Goal: Information Seeking & Learning: Learn about a topic

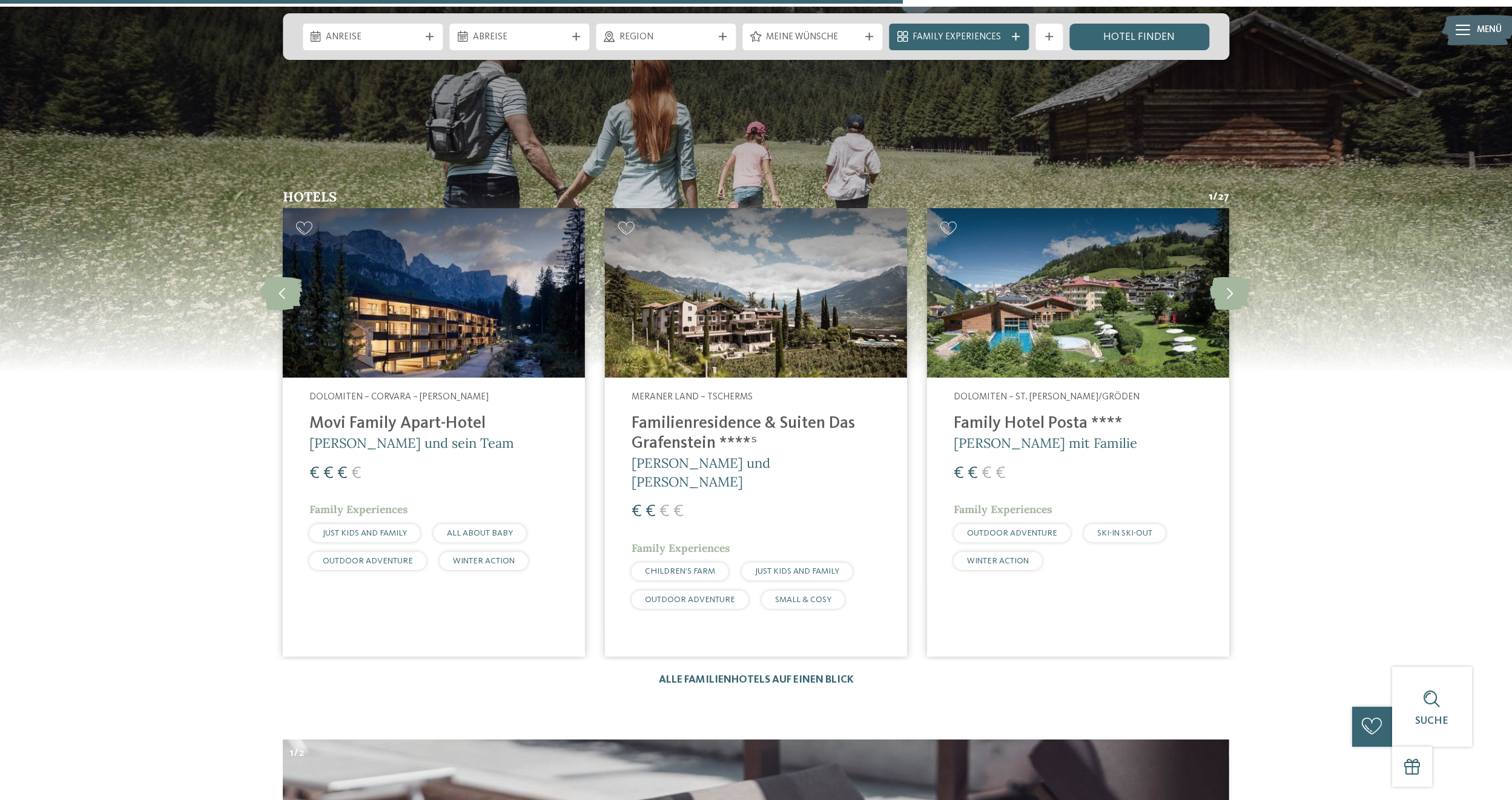
scroll to position [3716, 0]
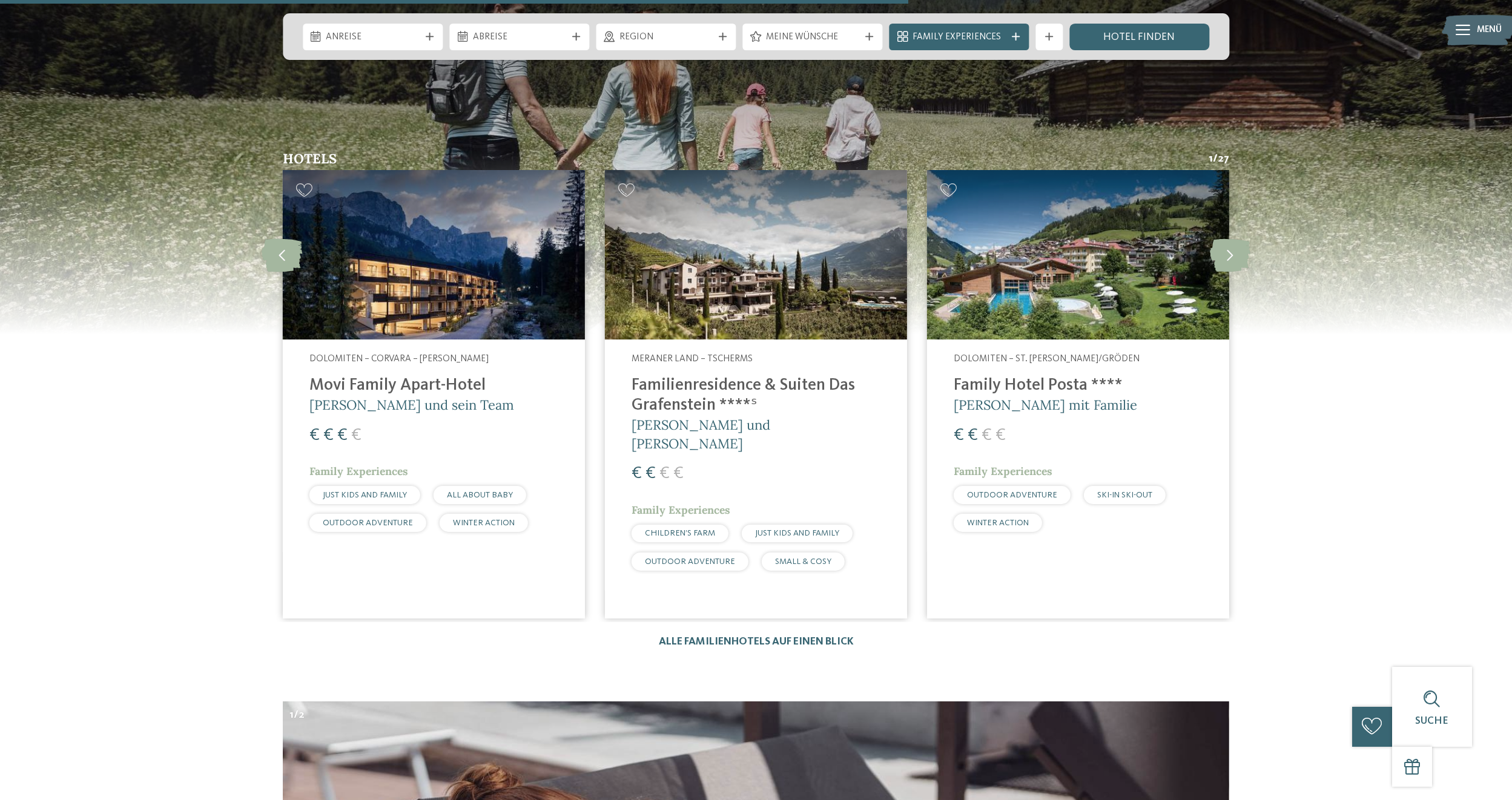
click at [729, 376] on h4 "Familienresidence & Suiten Das Grafenstein ****ˢ" at bounding box center [756, 396] width 249 height 40
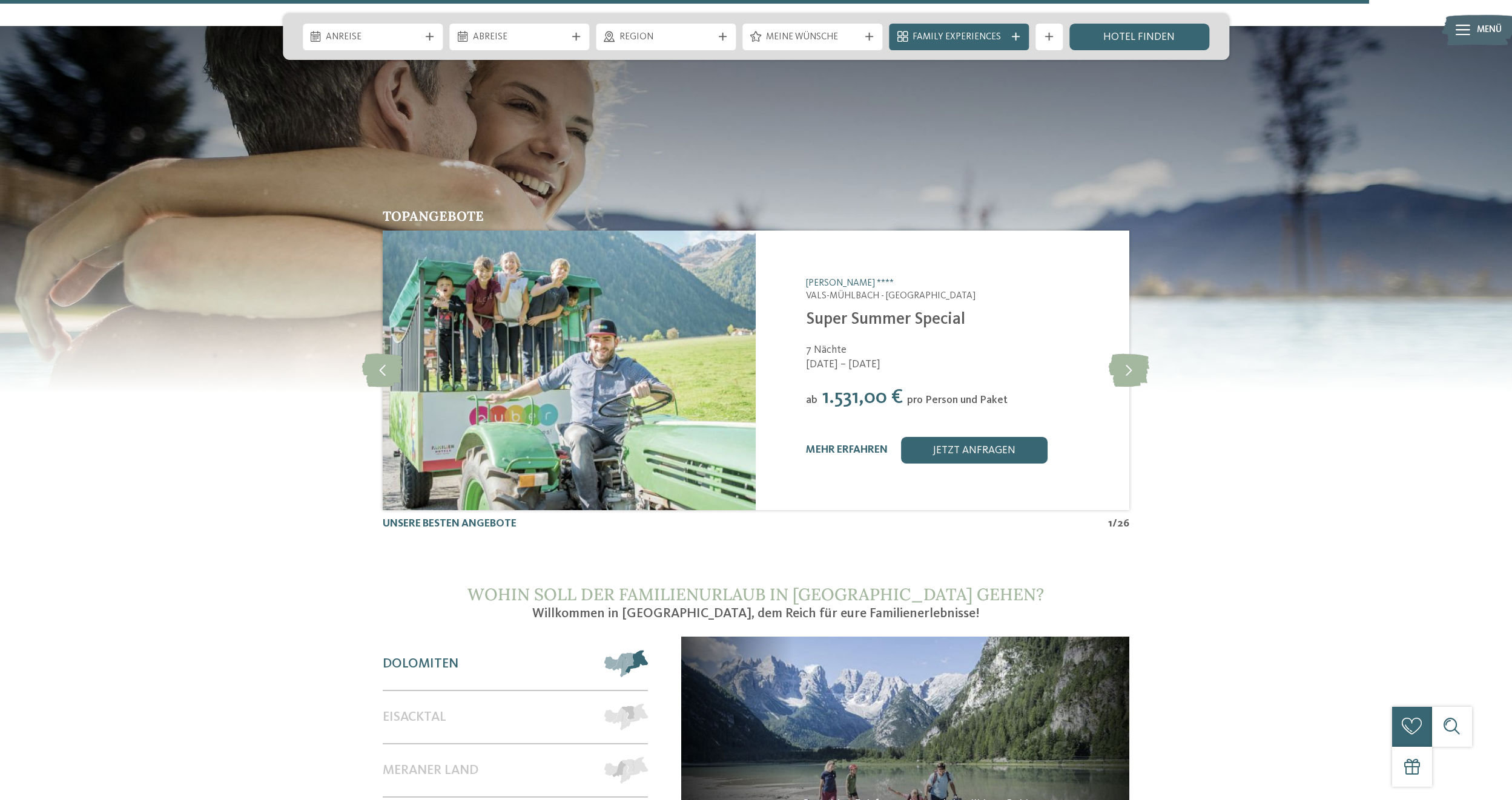
scroll to position [5652, 0]
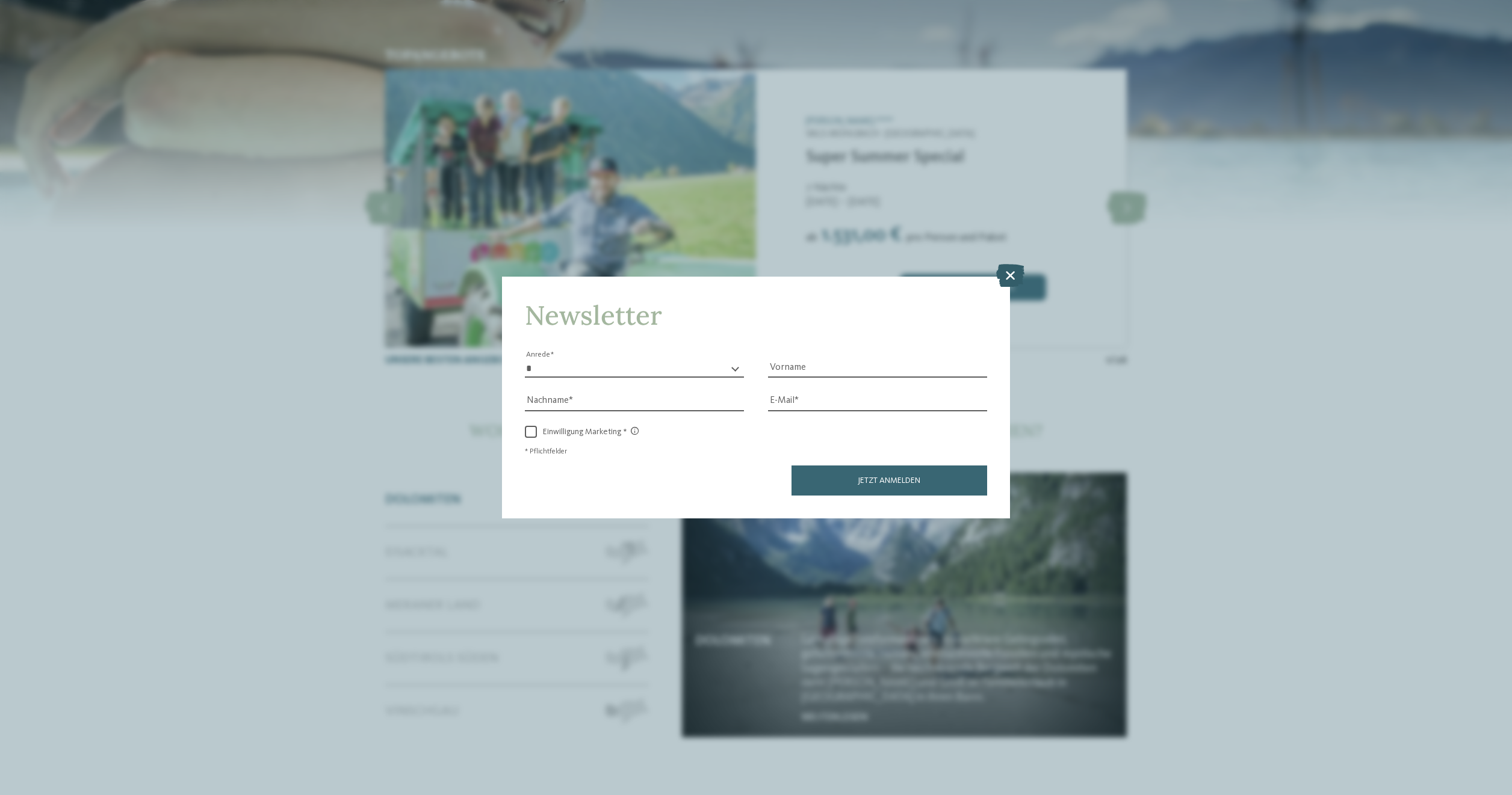
click at [1009, 270] on icon at bounding box center [1010, 276] width 28 height 23
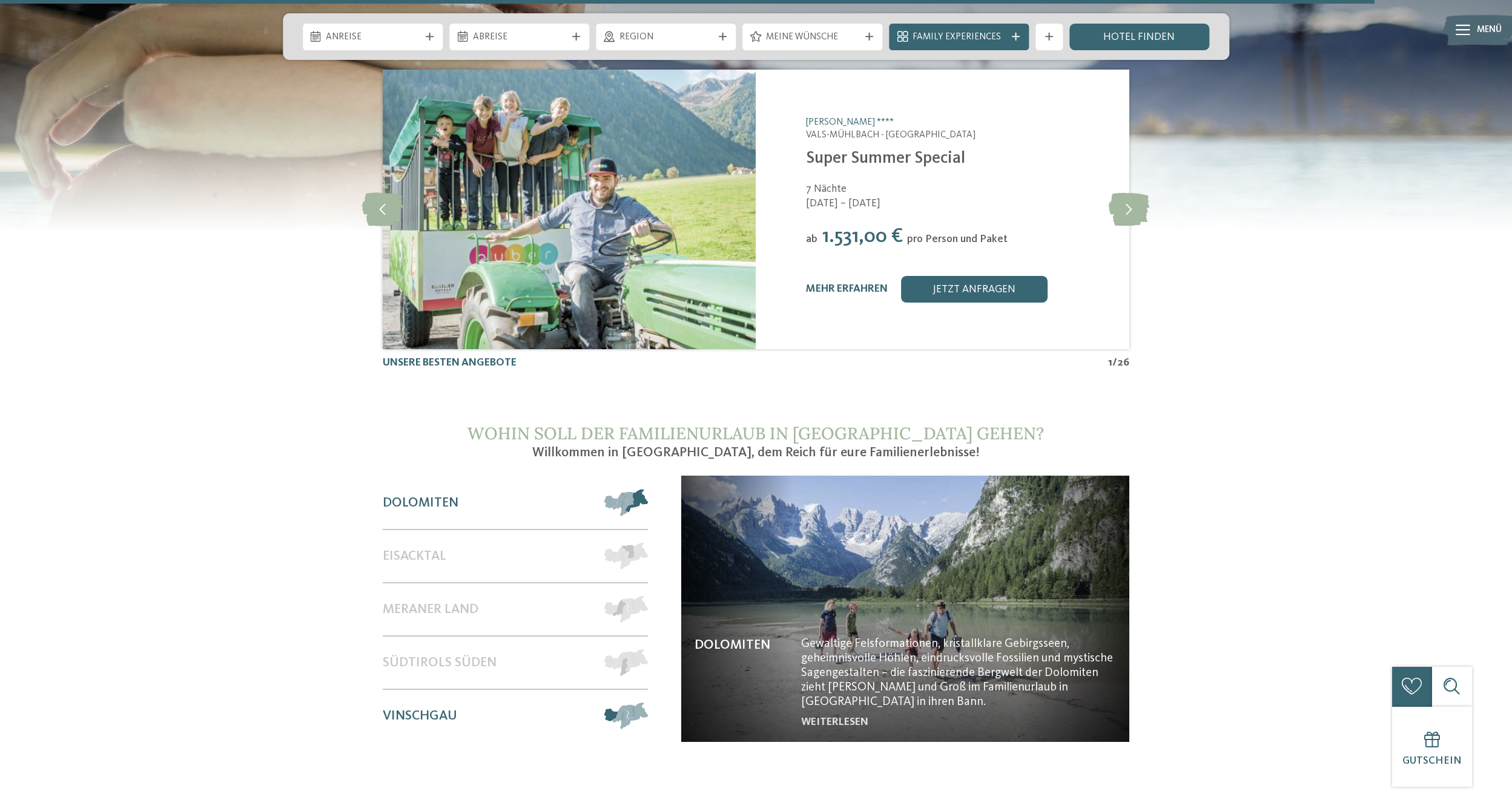
click at [422, 708] on span "Vinschgau" at bounding box center [419, 716] width 75 height 15
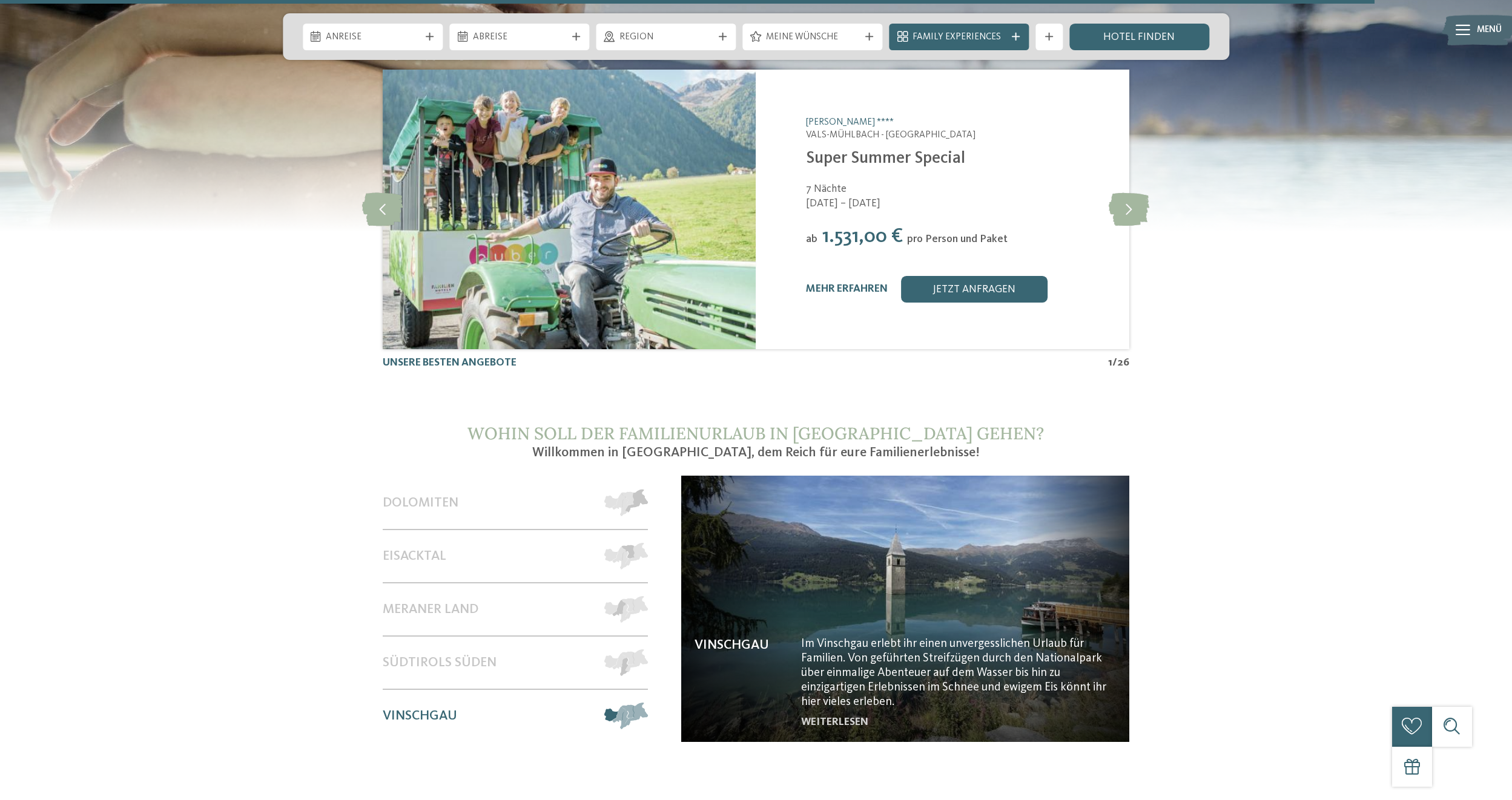
click at [866, 535] on img at bounding box center [905, 609] width 448 height 267
click at [439, 655] on span "Südtirols Süden" at bounding box center [439, 663] width 114 height 15
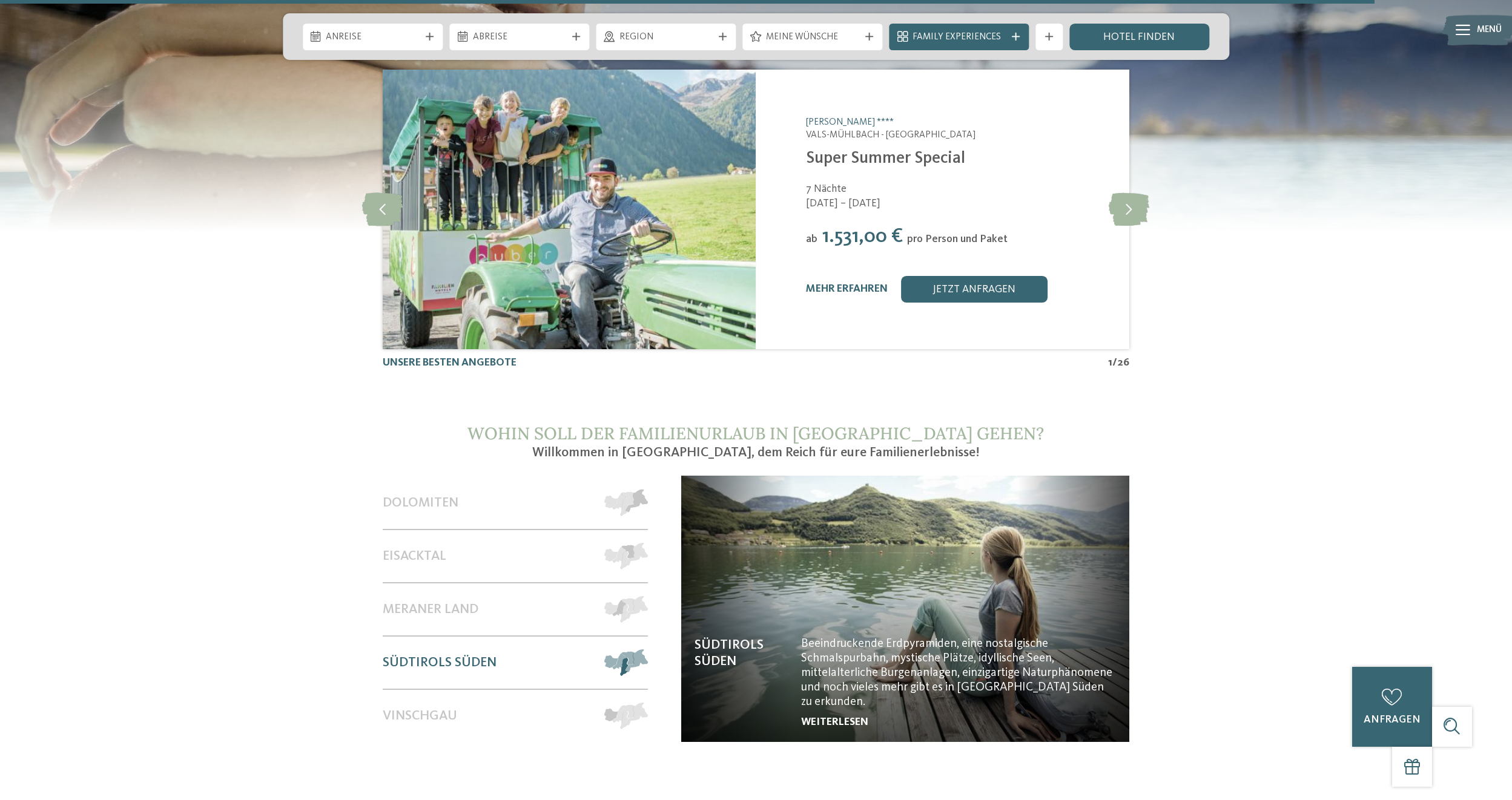
click at [846, 718] on link "weiterlesen" at bounding box center [834, 722] width 67 height 10
click at [428, 602] on span "Meraner Land" at bounding box center [430, 610] width 96 height 15
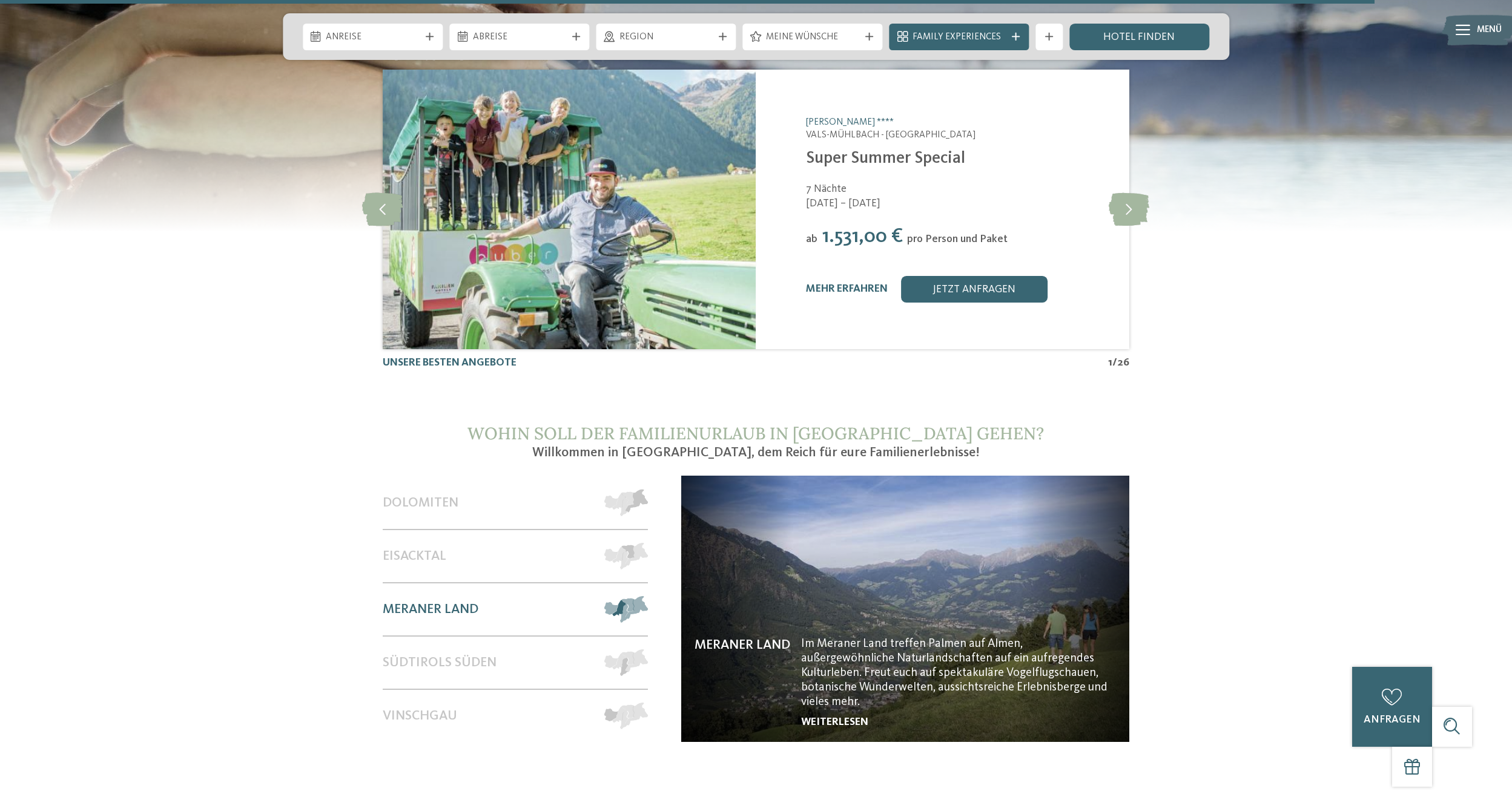
click at [840, 718] on link "weiterlesen" at bounding box center [834, 722] width 67 height 10
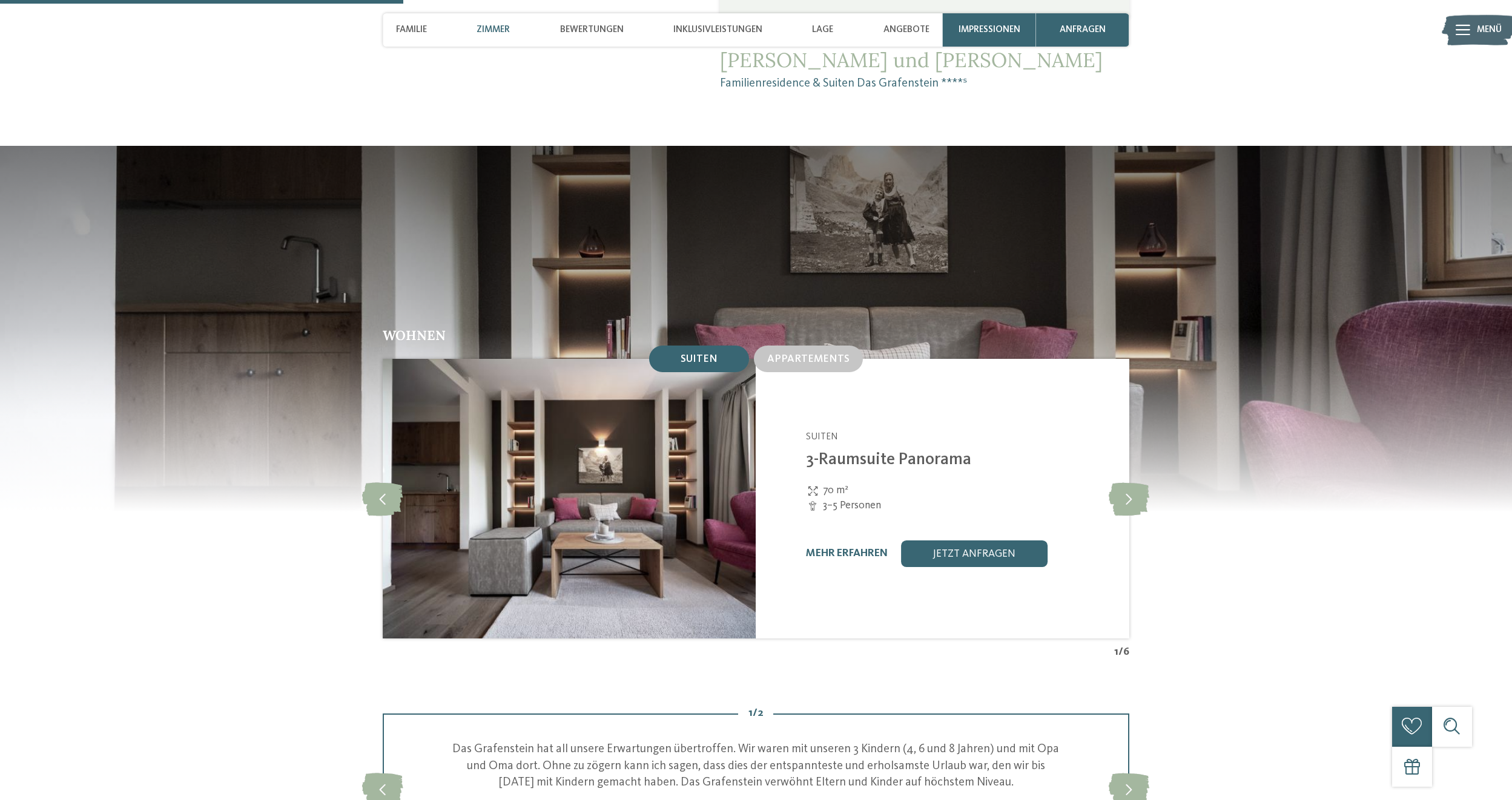
scroll to position [1150, 0]
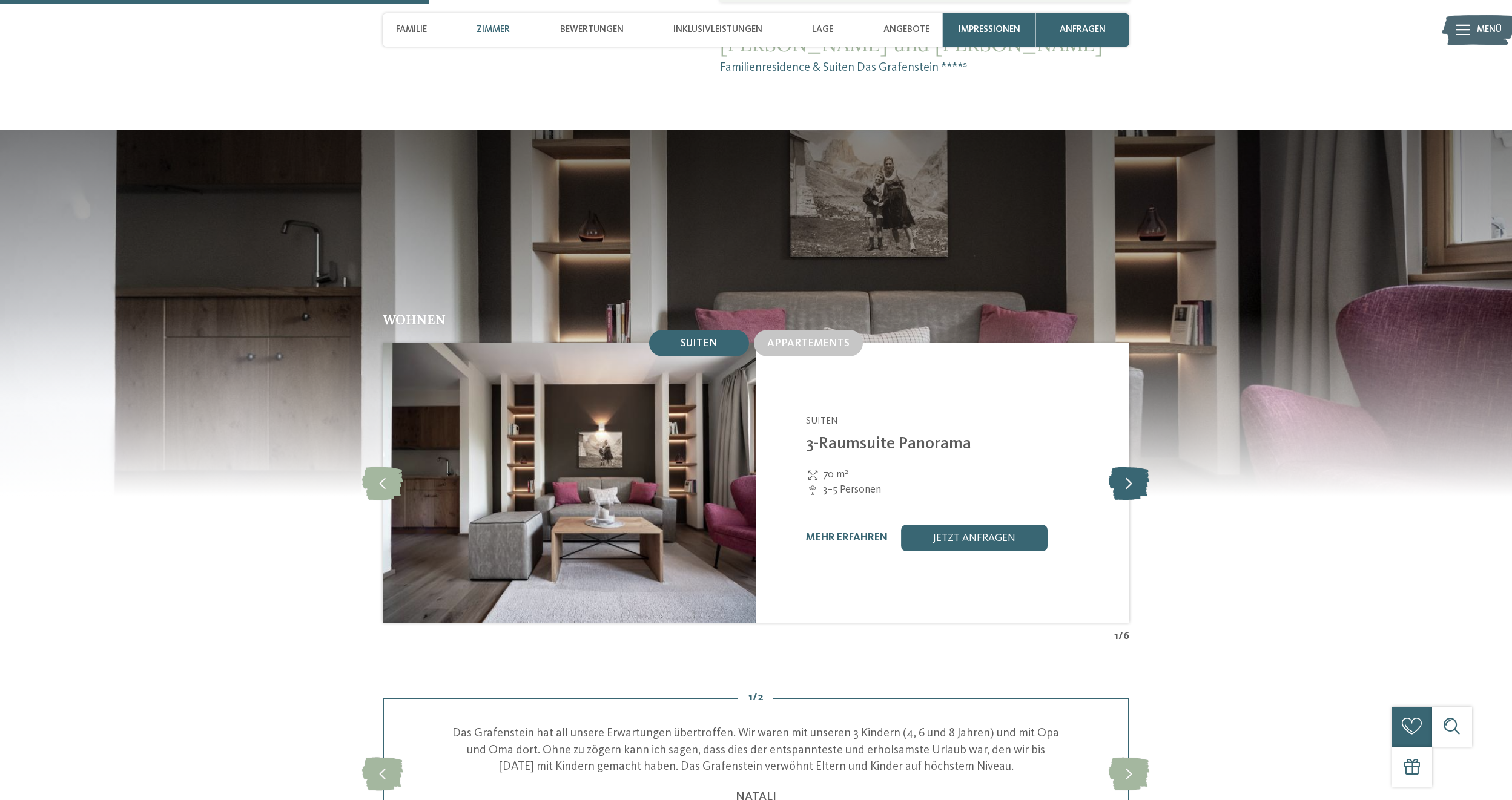
click at [1135, 471] on icon at bounding box center [1129, 483] width 41 height 33
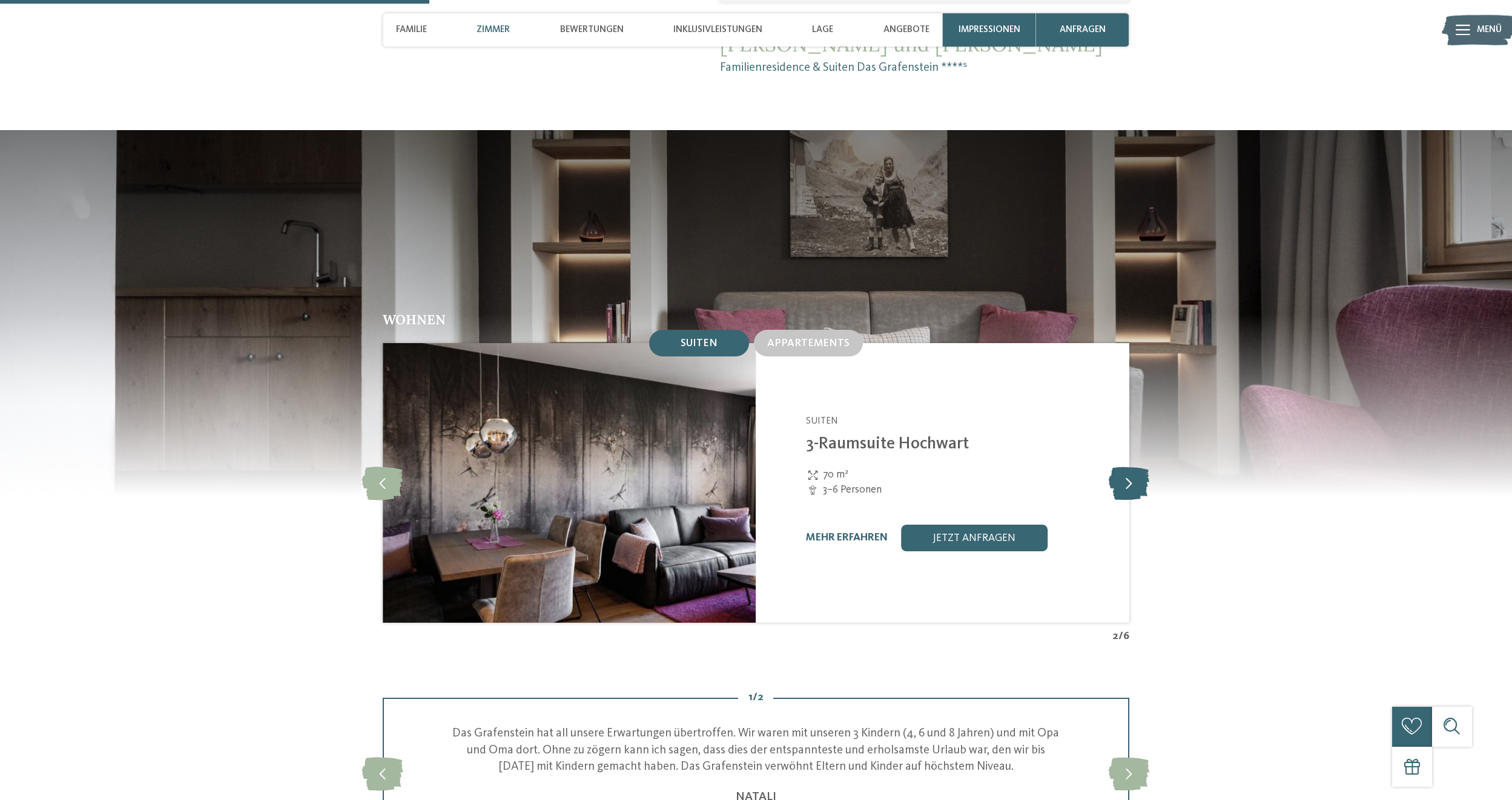
click at [1135, 471] on icon at bounding box center [1129, 483] width 41 height 33
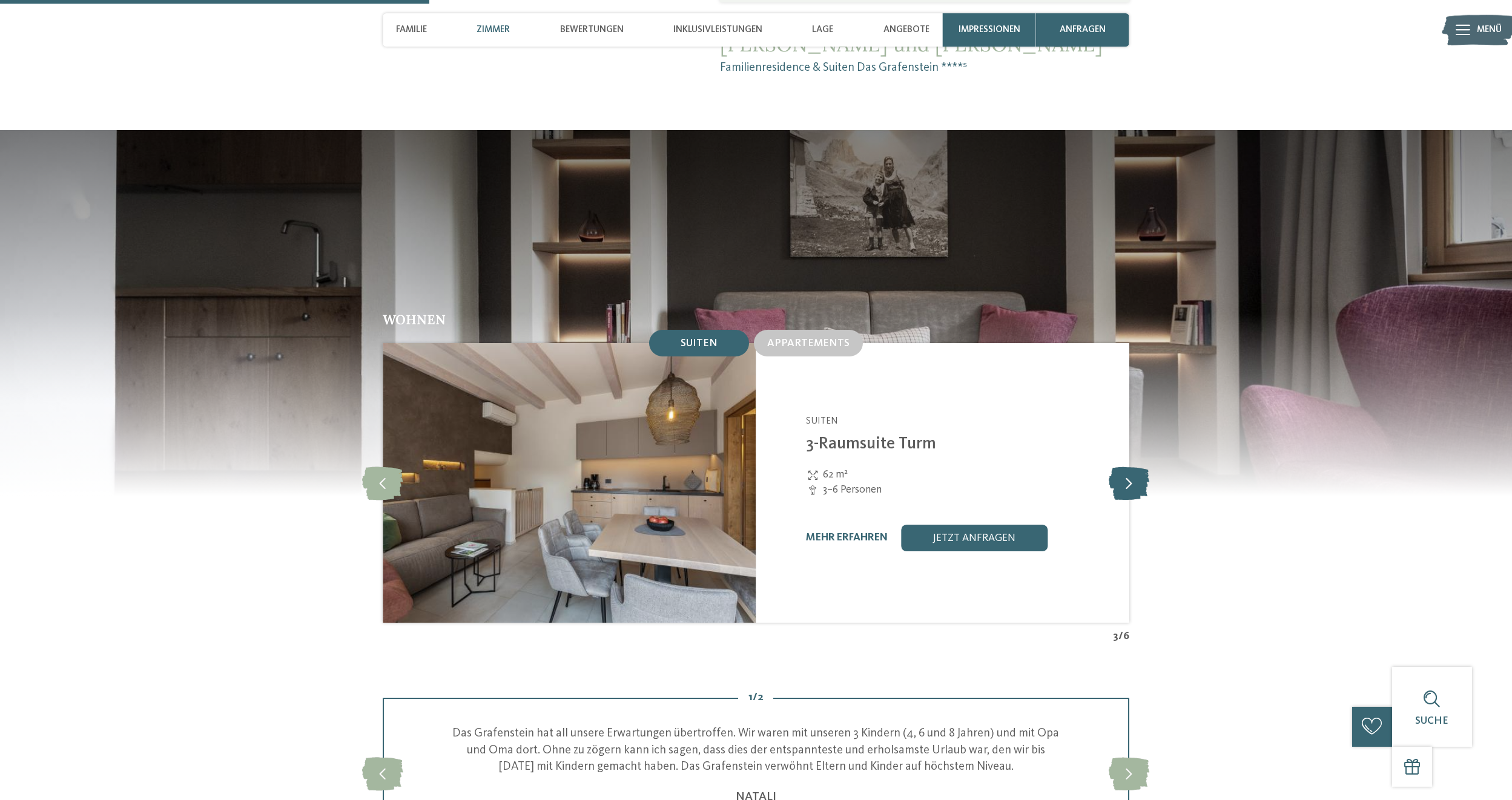
click at [1135, 471] on icon at bounding box center [1129, 483] width 41 height 33
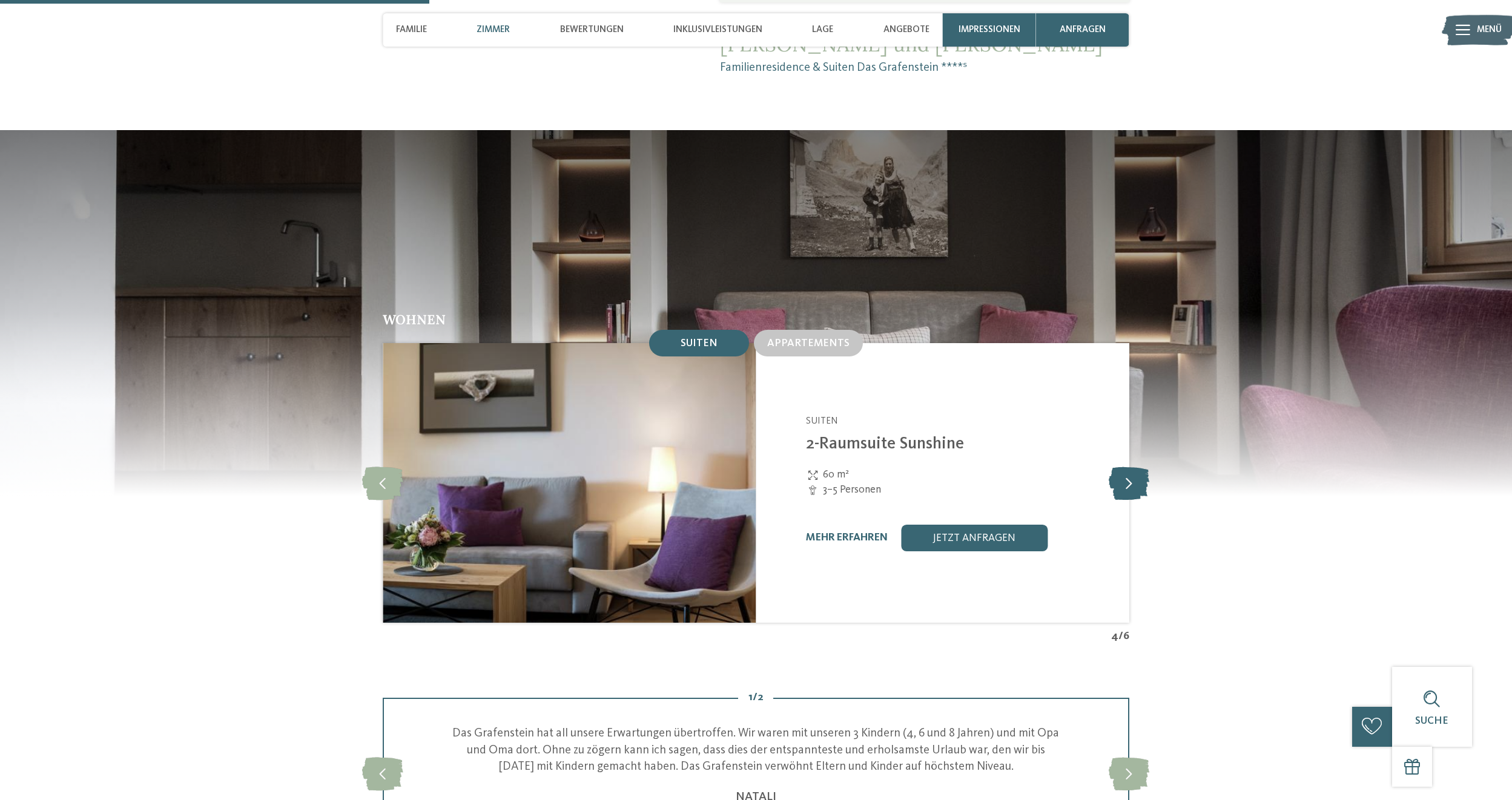
click at [1135, 471] on icon at bounding box center [1129, 483] width 41 height 33
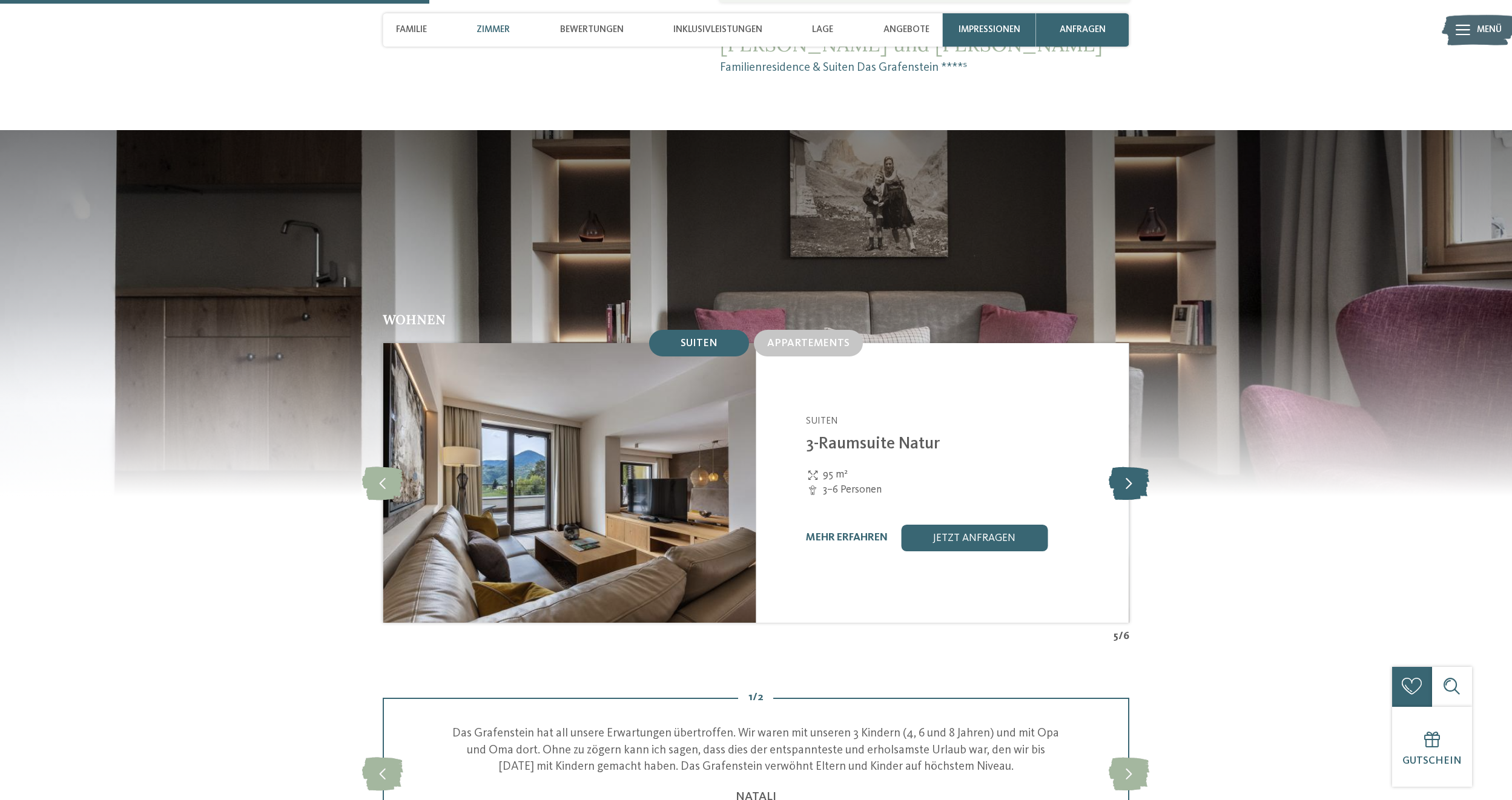
click at [1135, 471] on icon at bounding box center [1129, 483] width 41 height 33
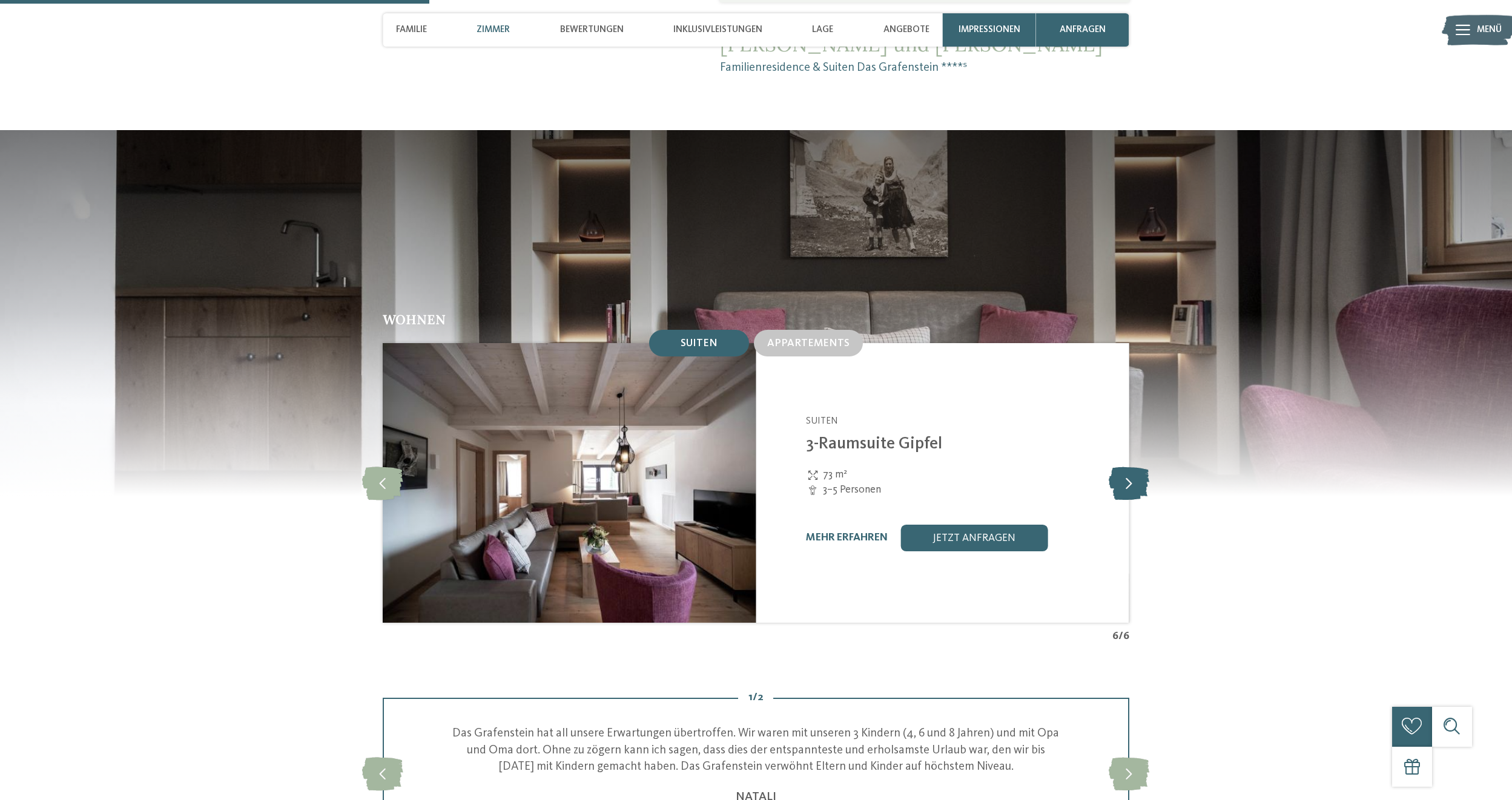
click at [1135, 471] on icon at bounding box center [1129, 483] width 41 height 33
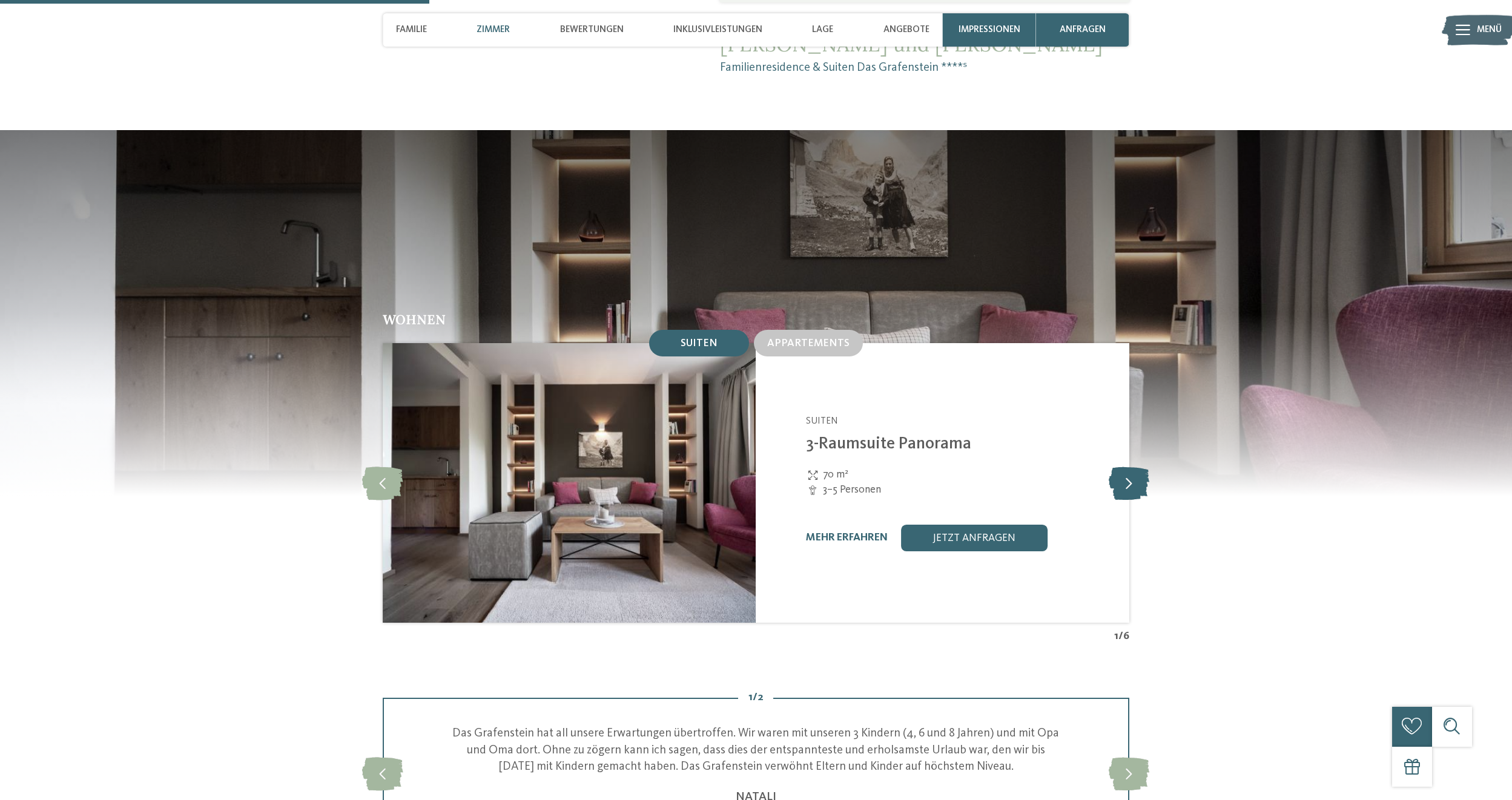
click at [1135, 471] on icon at bounding box center [1129, 483] width 41 height 33
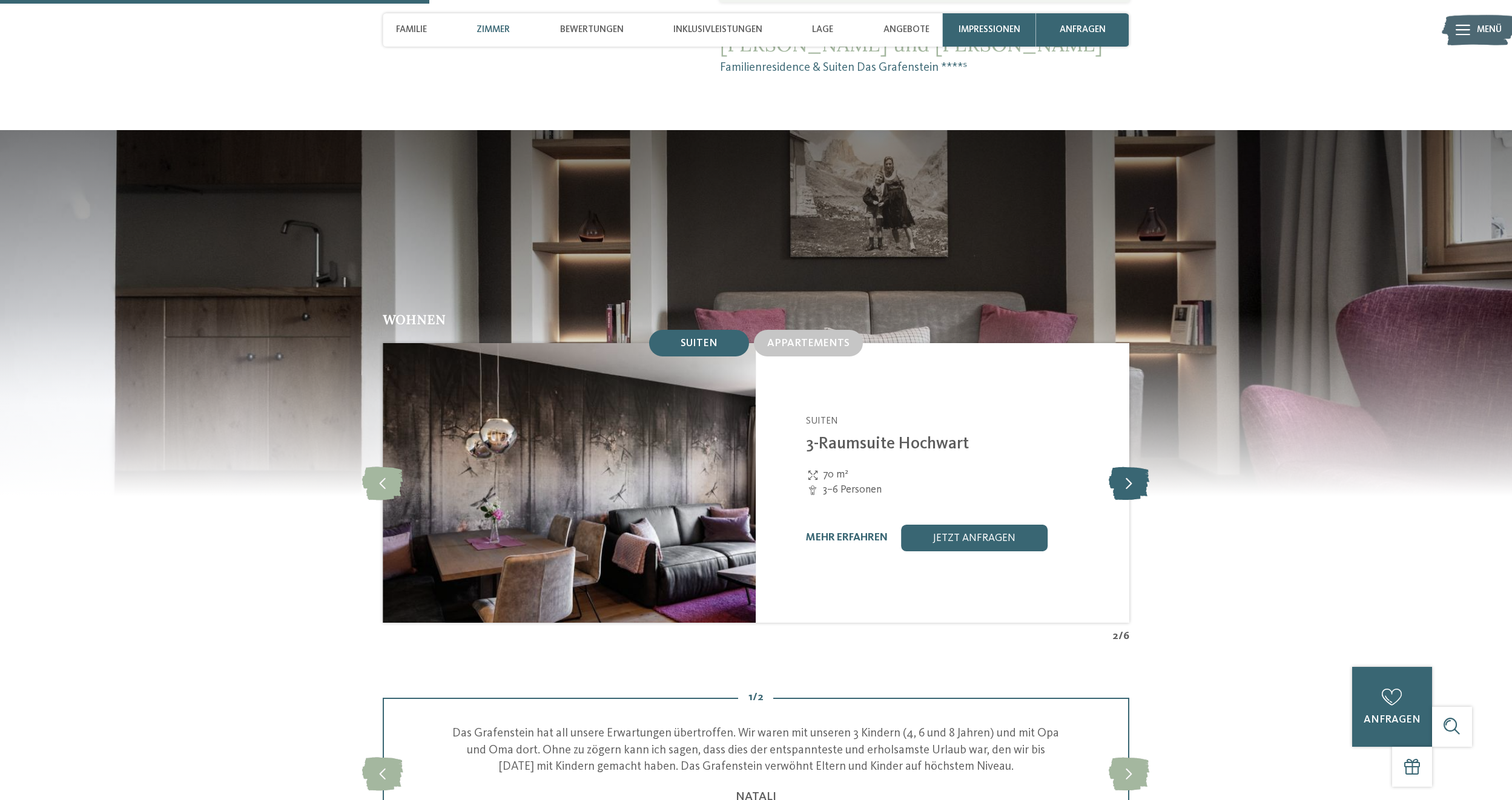
click at [1135, 471] on icon at bounding box center [1129, 483] width 41 height 33
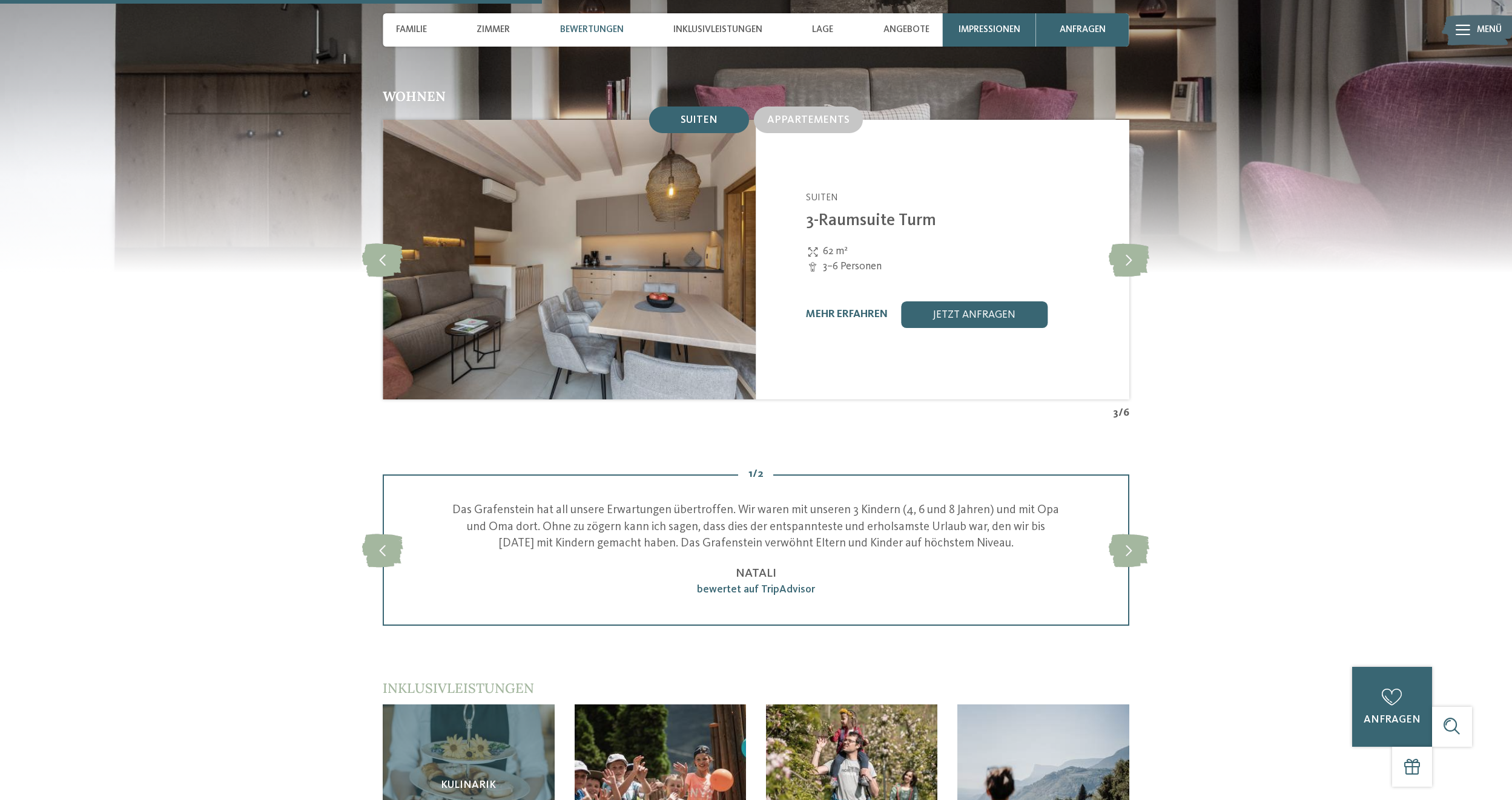
scroll to position [1271, 0]
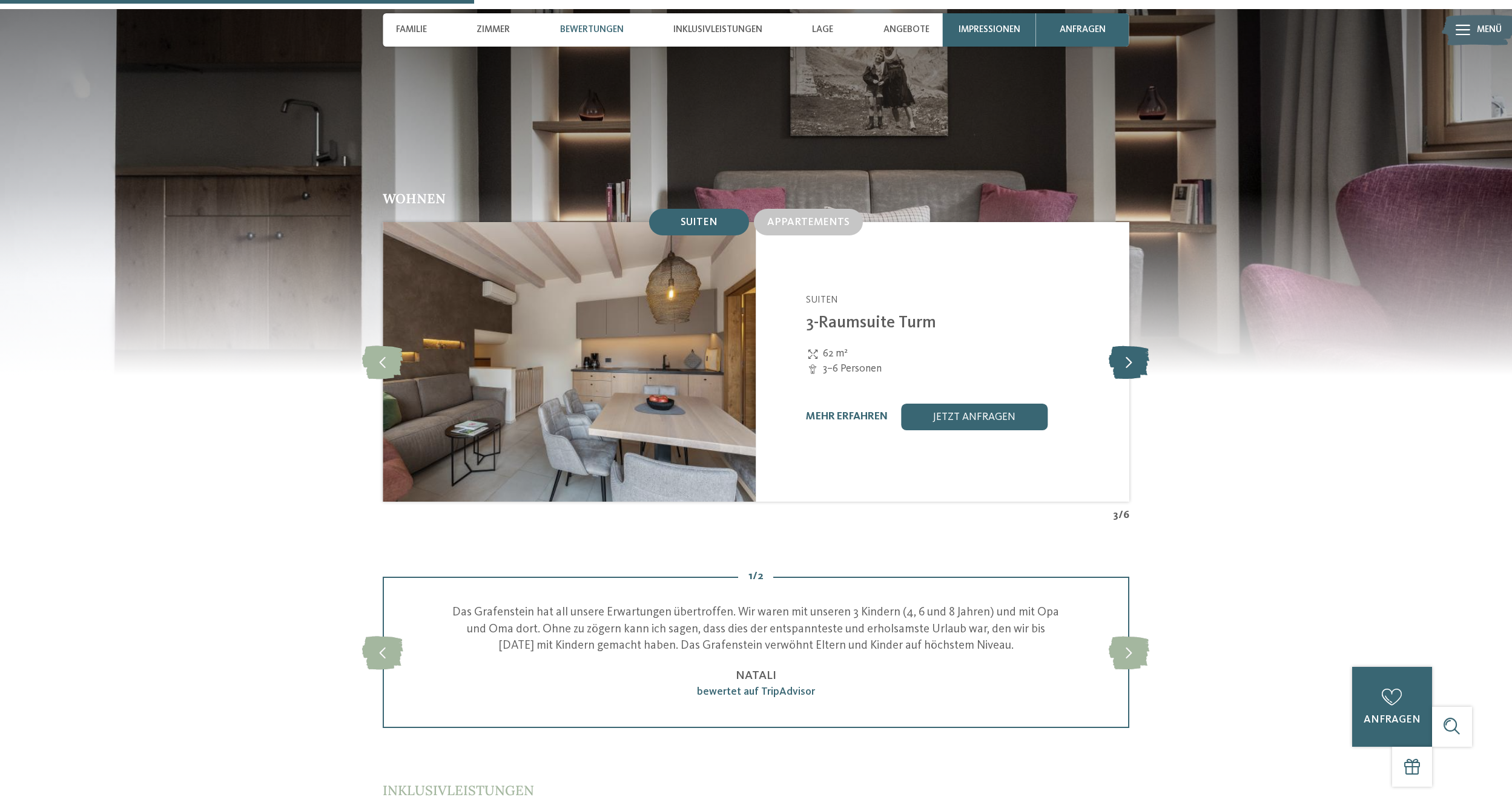
click at [1142, 357] on icon at bounding box center [1129, 361] width 41 height 33
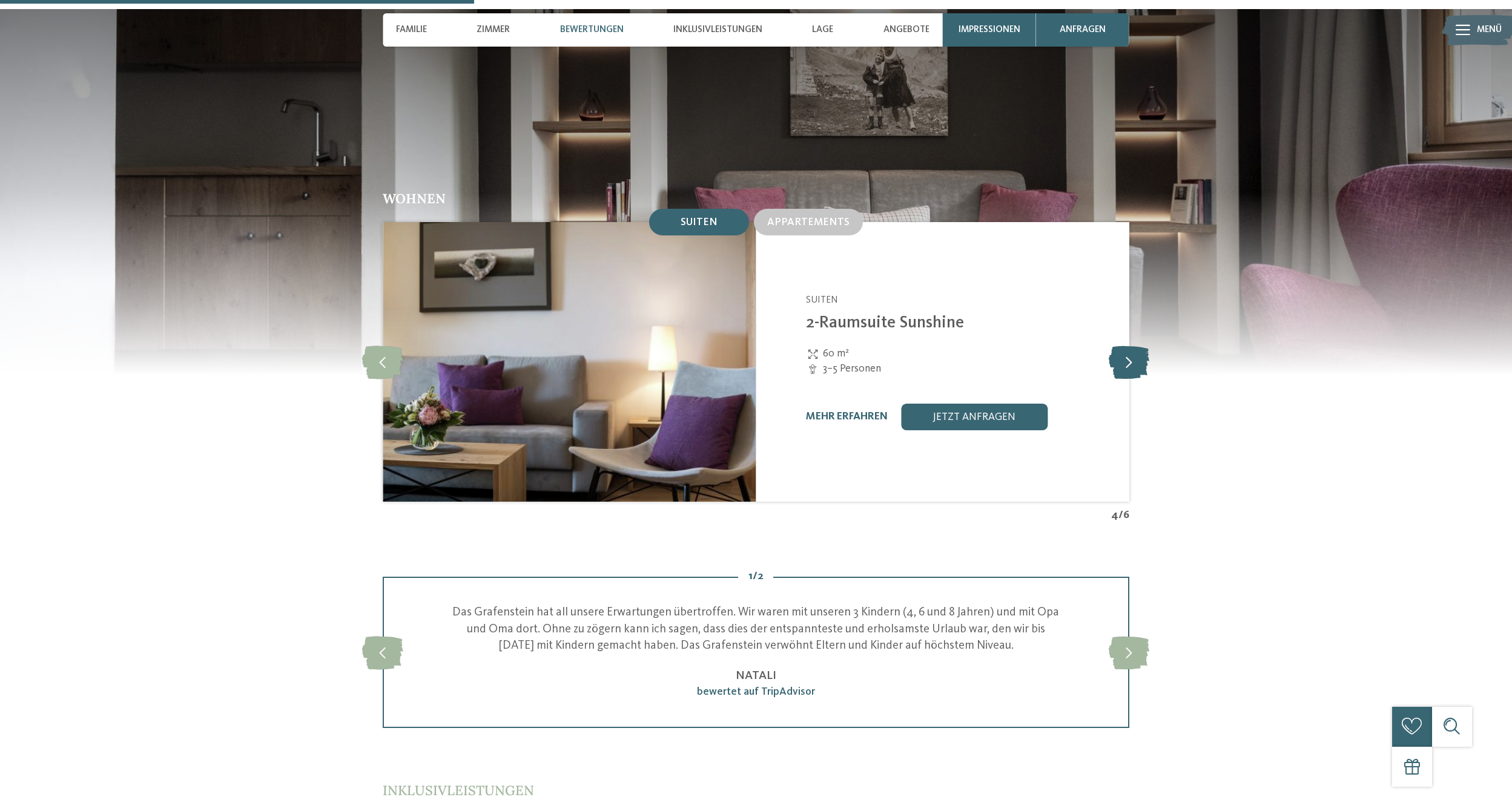
click at [1142, 357] on icon at bounding box center [1129, 361] width 41 height 33
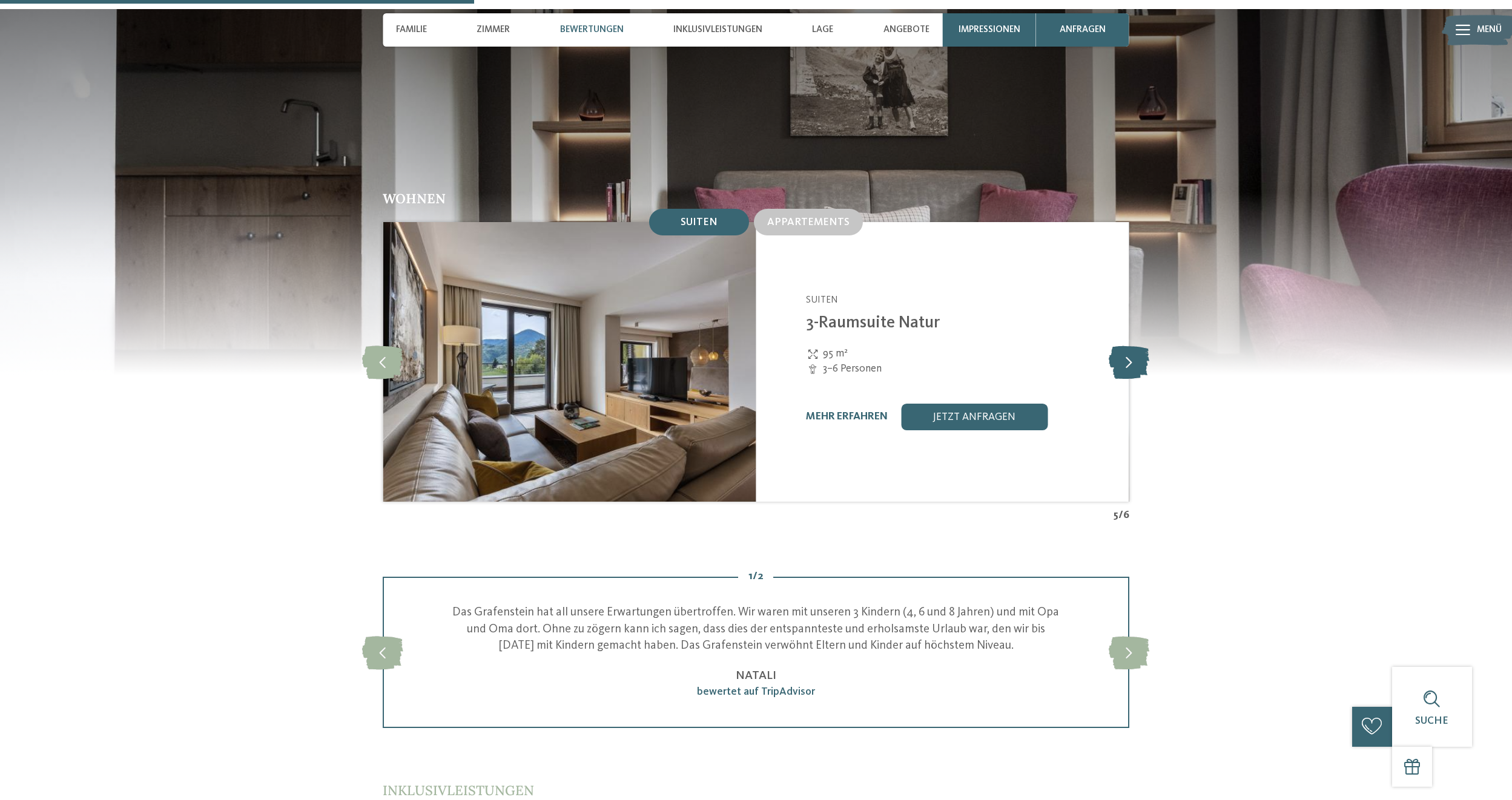
click at [1129, 348] on icon at bounding box center [1129, 361] width 41 height 33
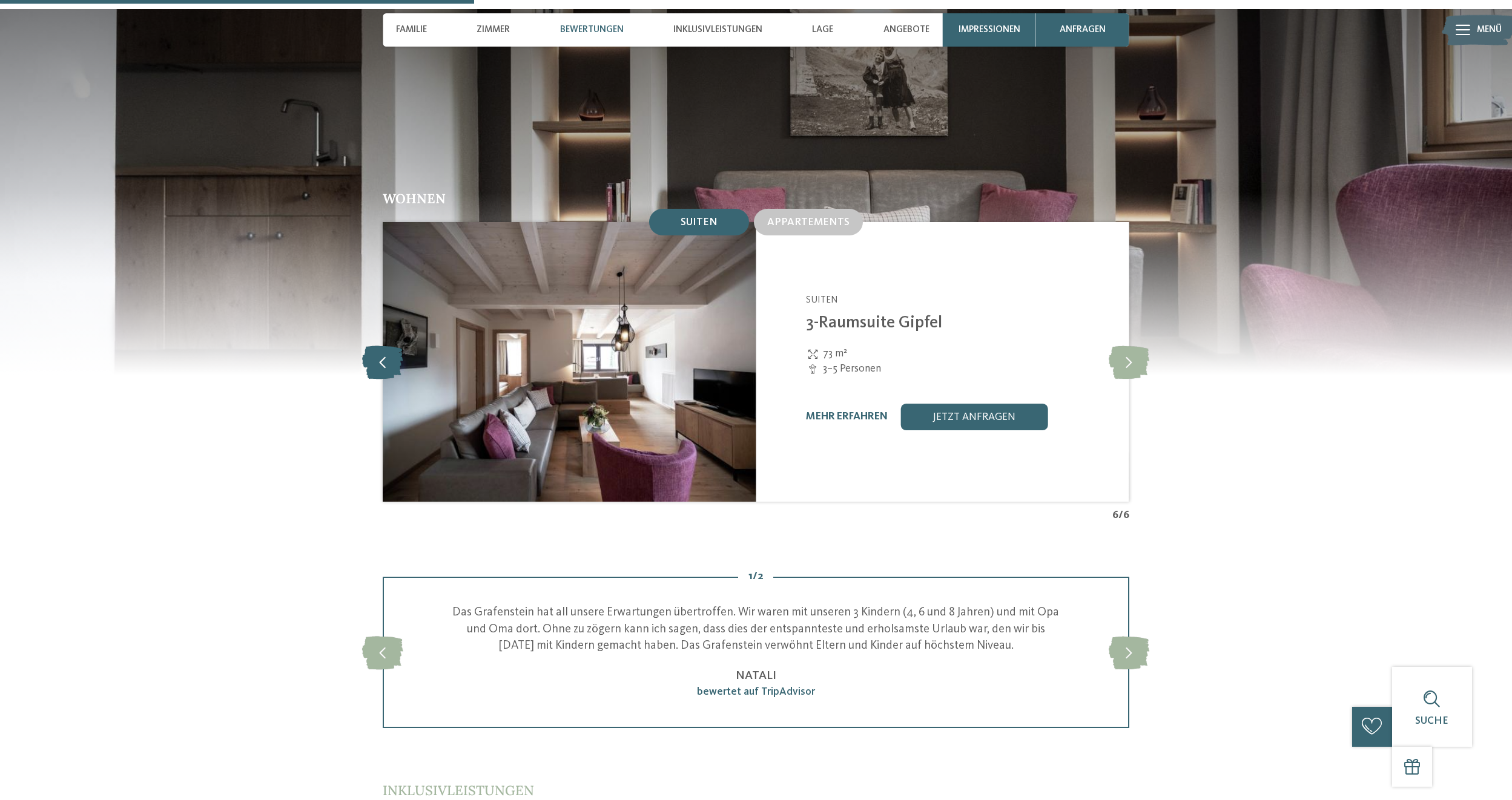
click at [387, 358] on icon at bounding box center [382, 361] width 41 height 33
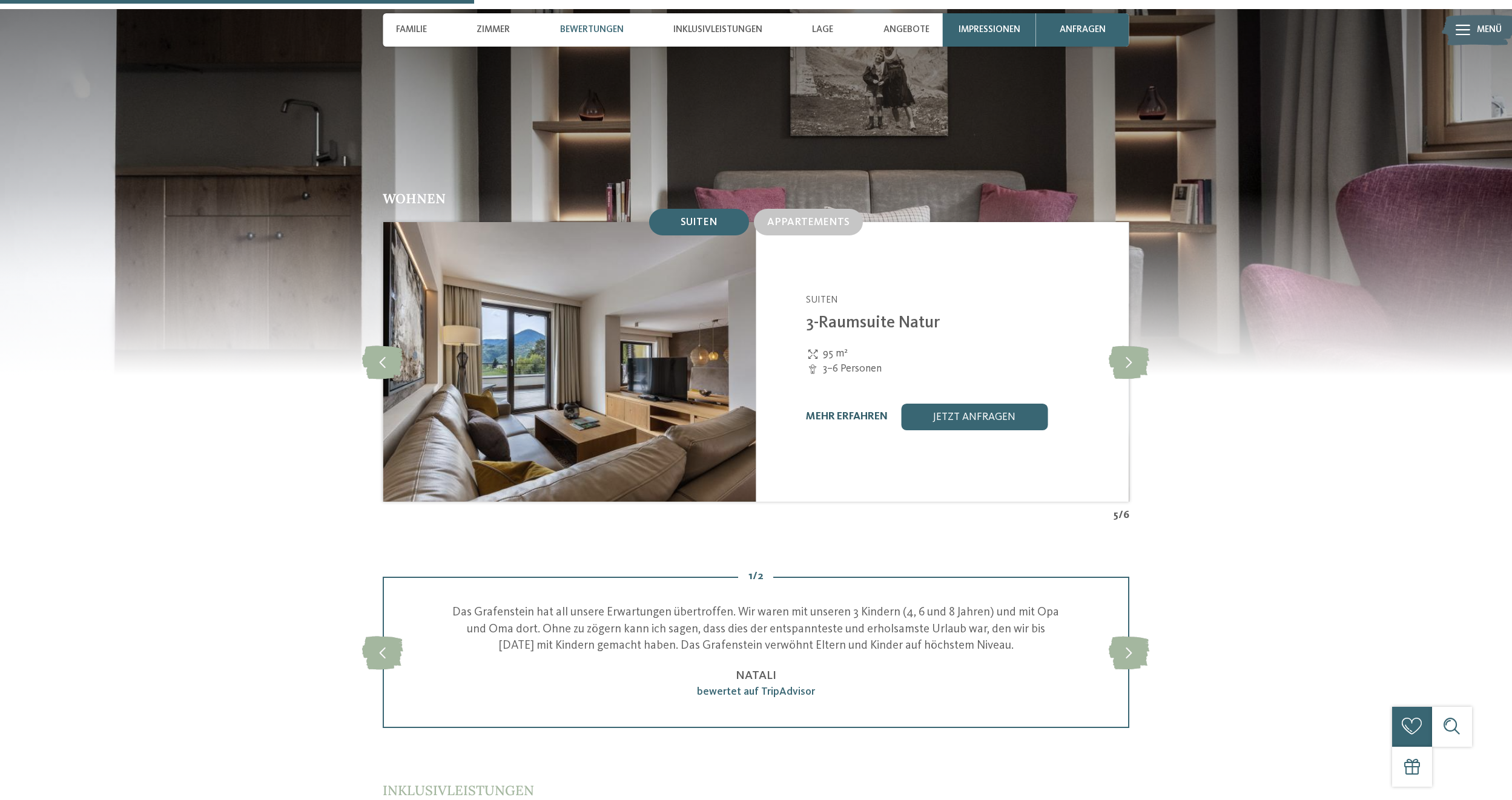
click at [851, 412] on link "mehr erfahren" at bounding box center [847, 416] width 82 height 10
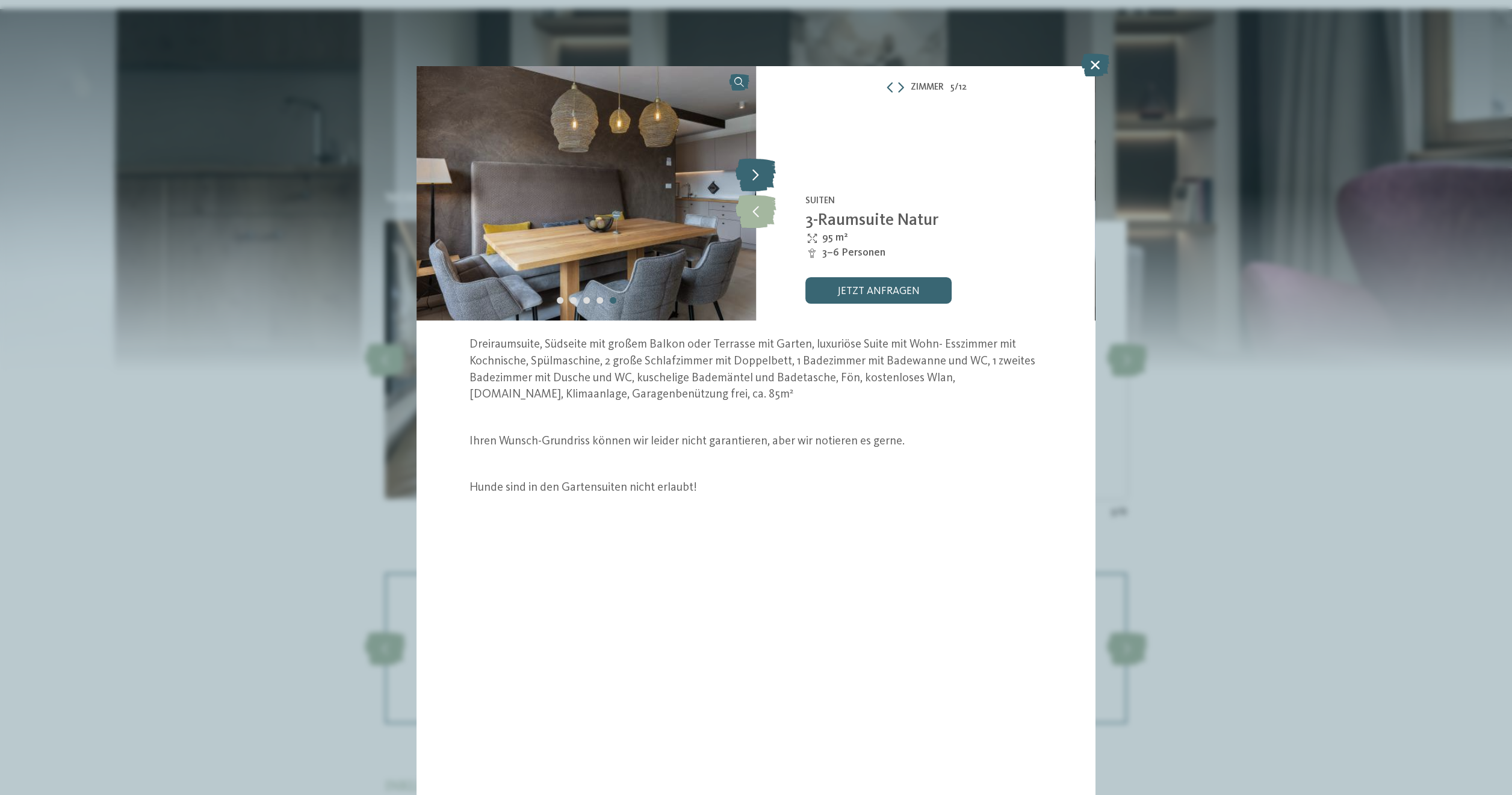
click at [757, 180] on icon at bounding box center [756, 175] width 41 height 33
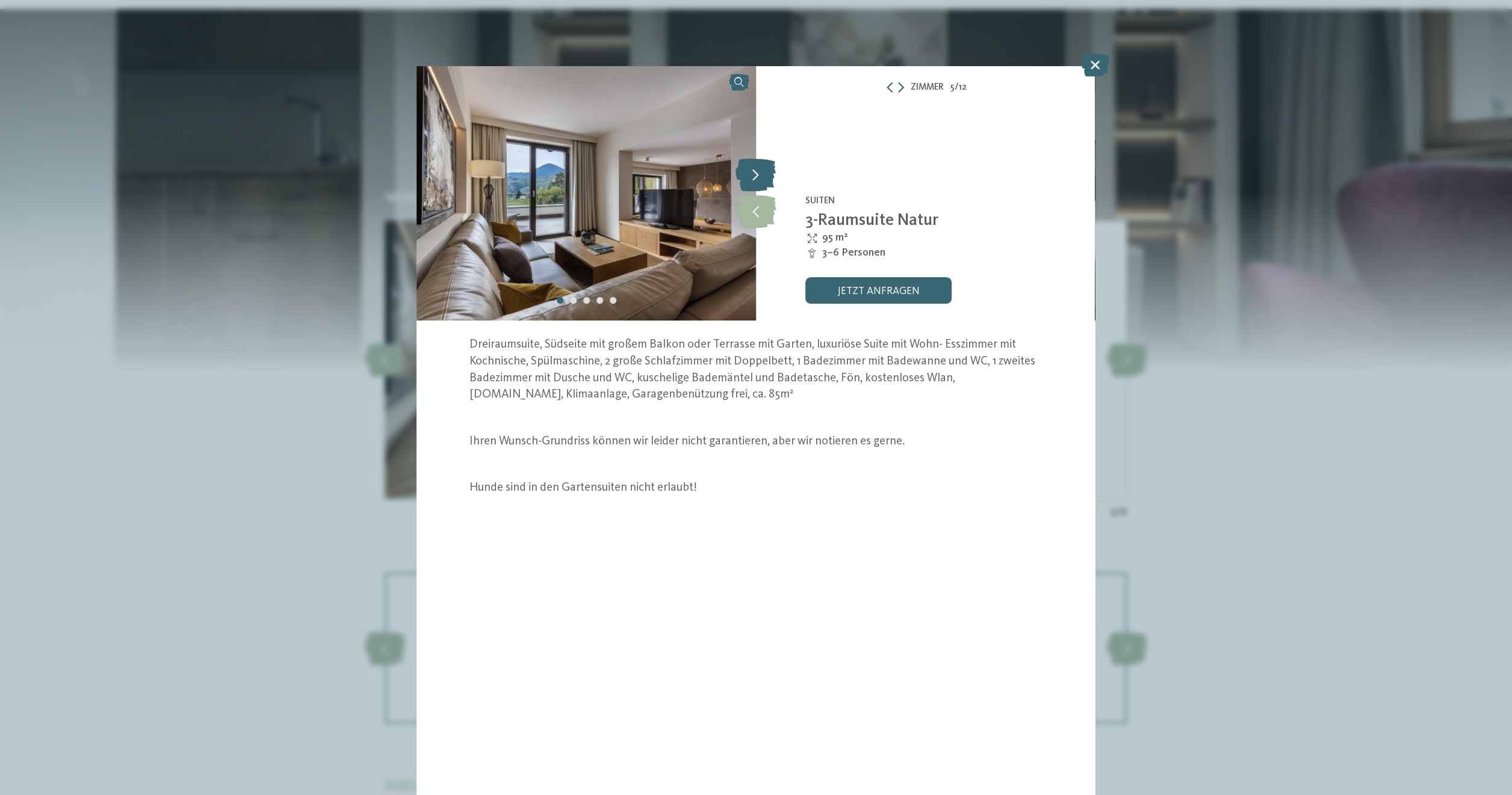
click at [757, 180] on icon at bounding box center [756, 175] width 41 height 33
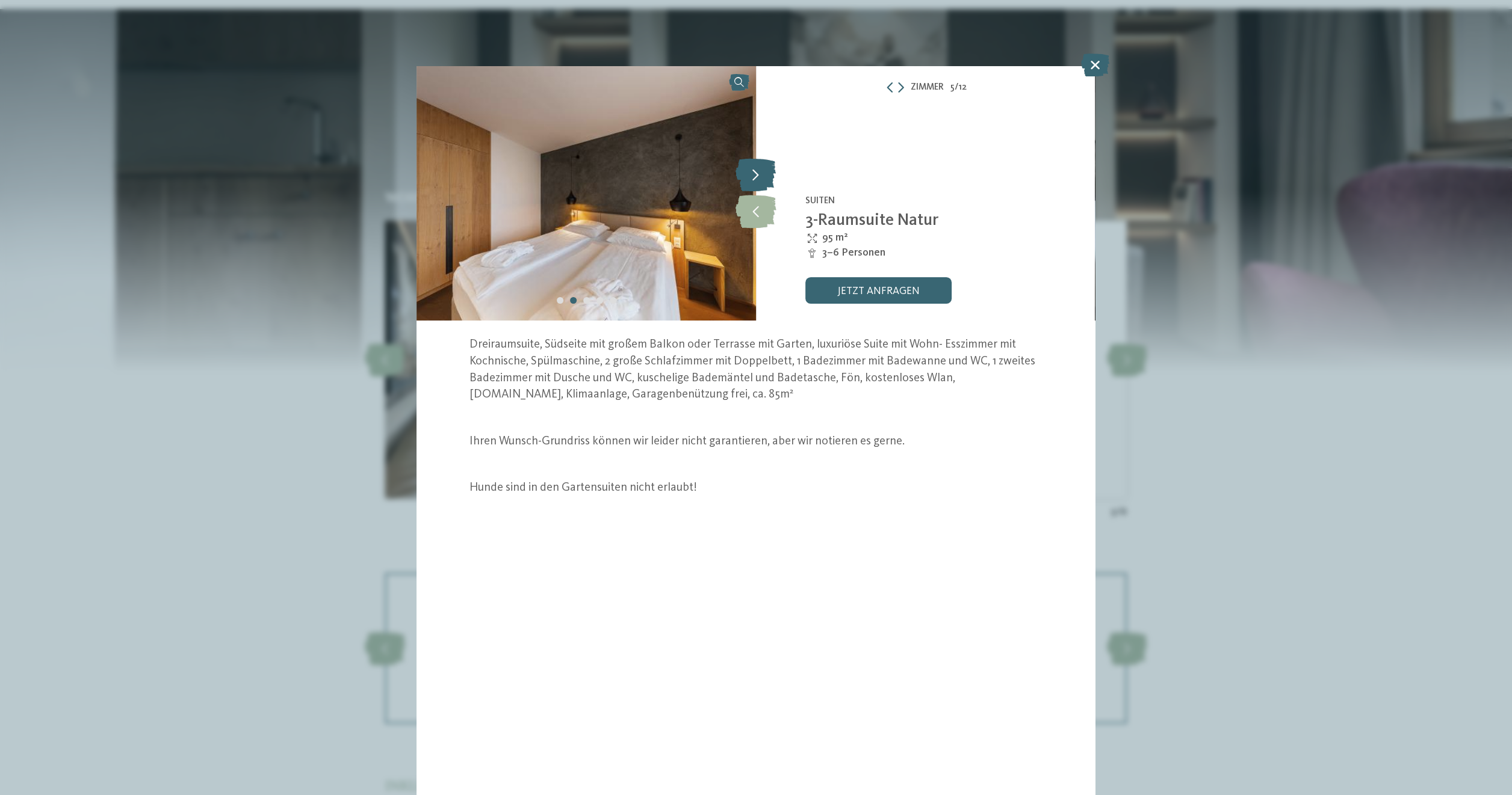
click at [757, 180] on icon at bounding box center [756, 175] width 41 height 33
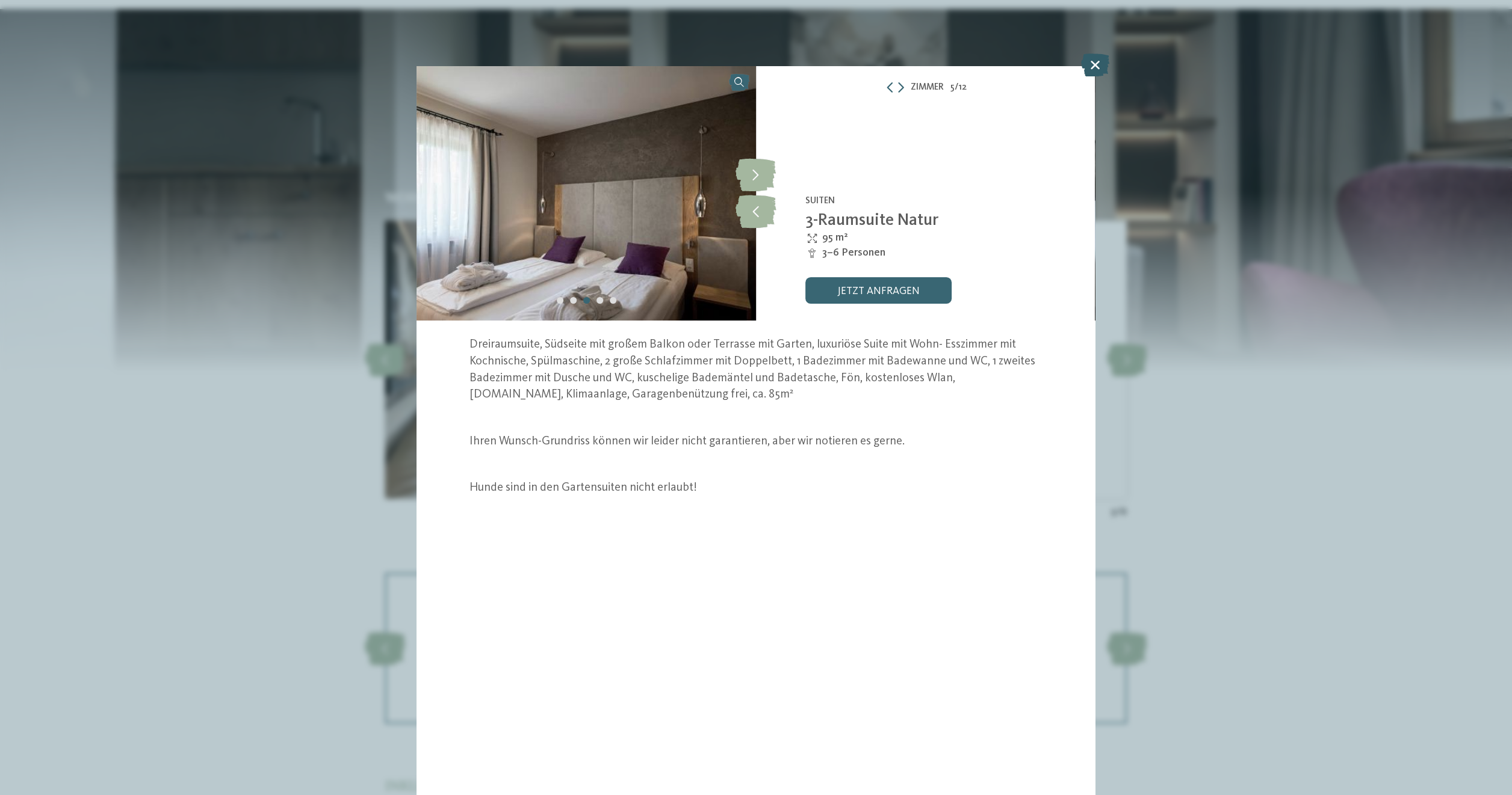
click at [1087, 62] on icon at bounding box center [1095, 65] width 28 height 23
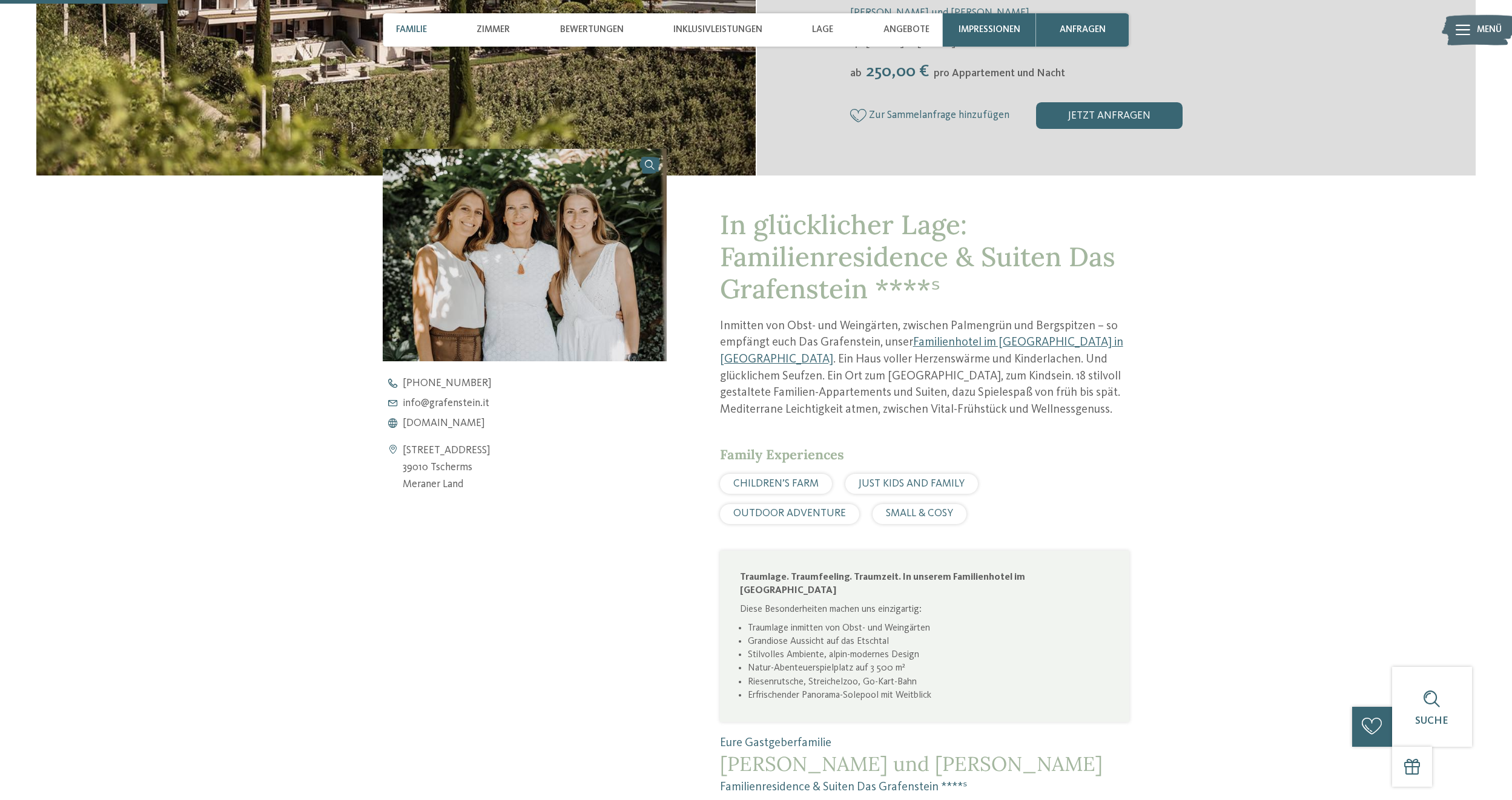
scroll to position [424, 0]
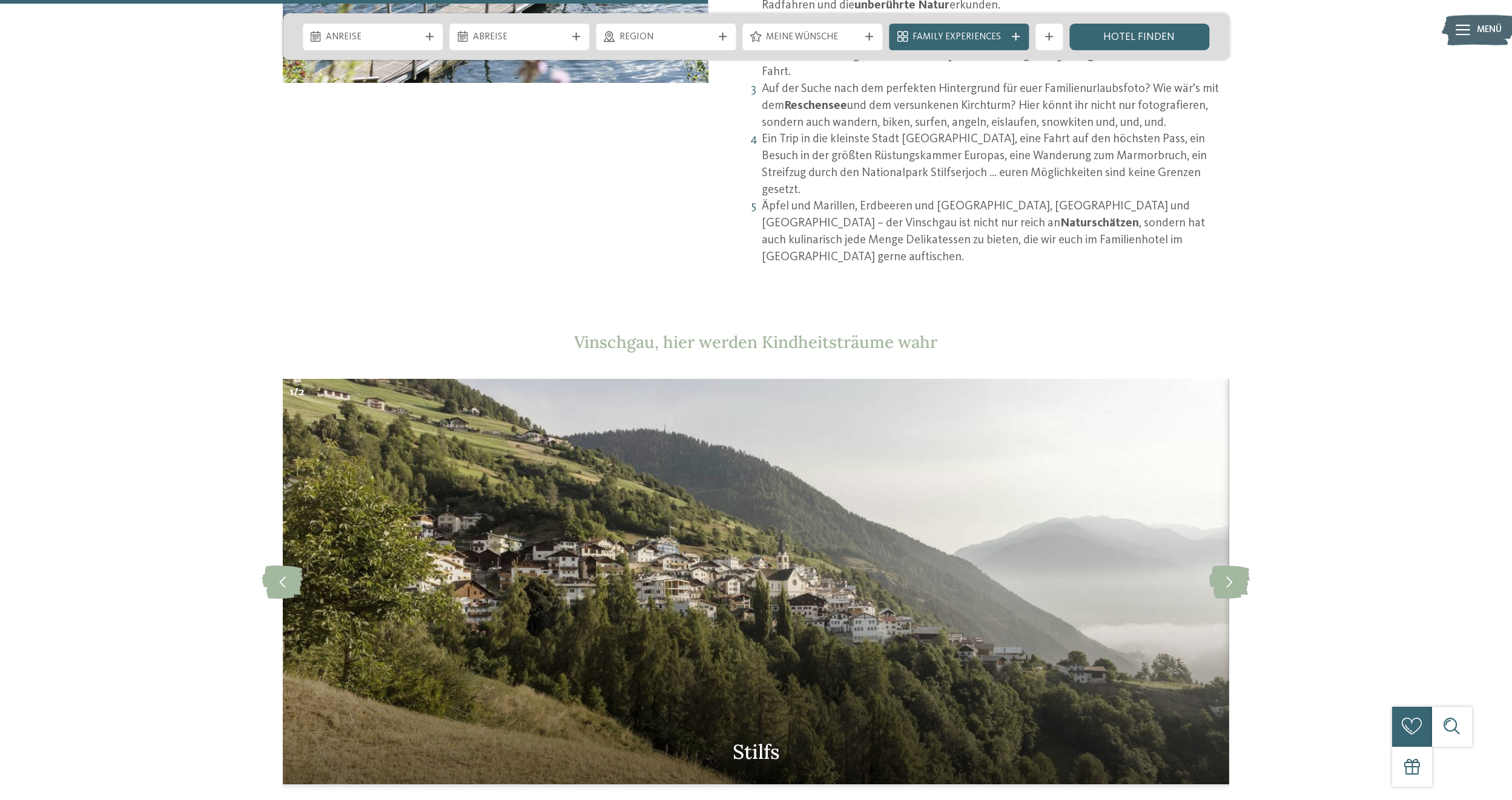
scroll to position [1392, 0]
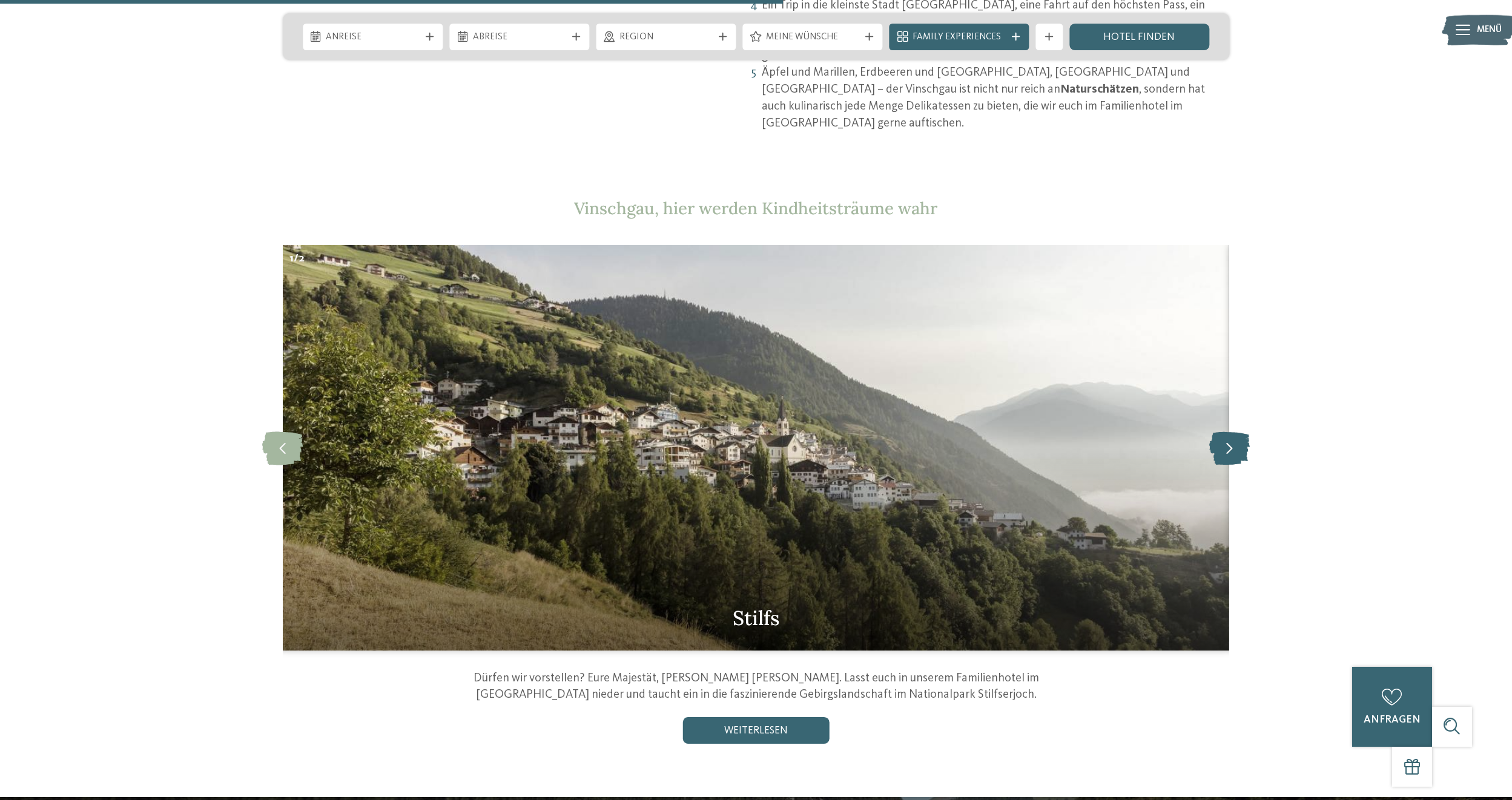
click at [1231, 432] on icon at bounding box center [1229, 448] width 41 height 33
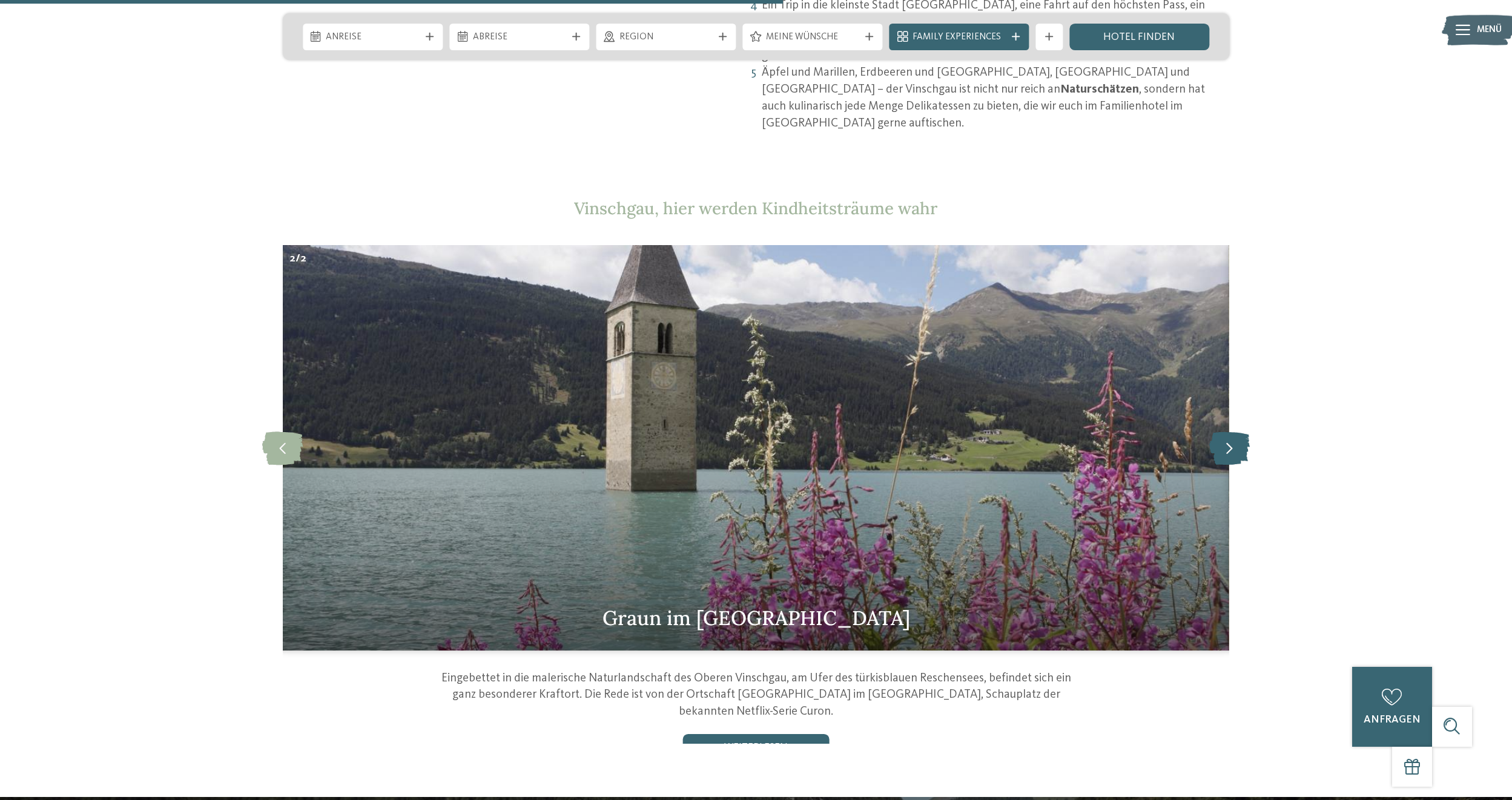
click at [1231, 432] on icon at bounding box center [1229, 448] width 41 height 33
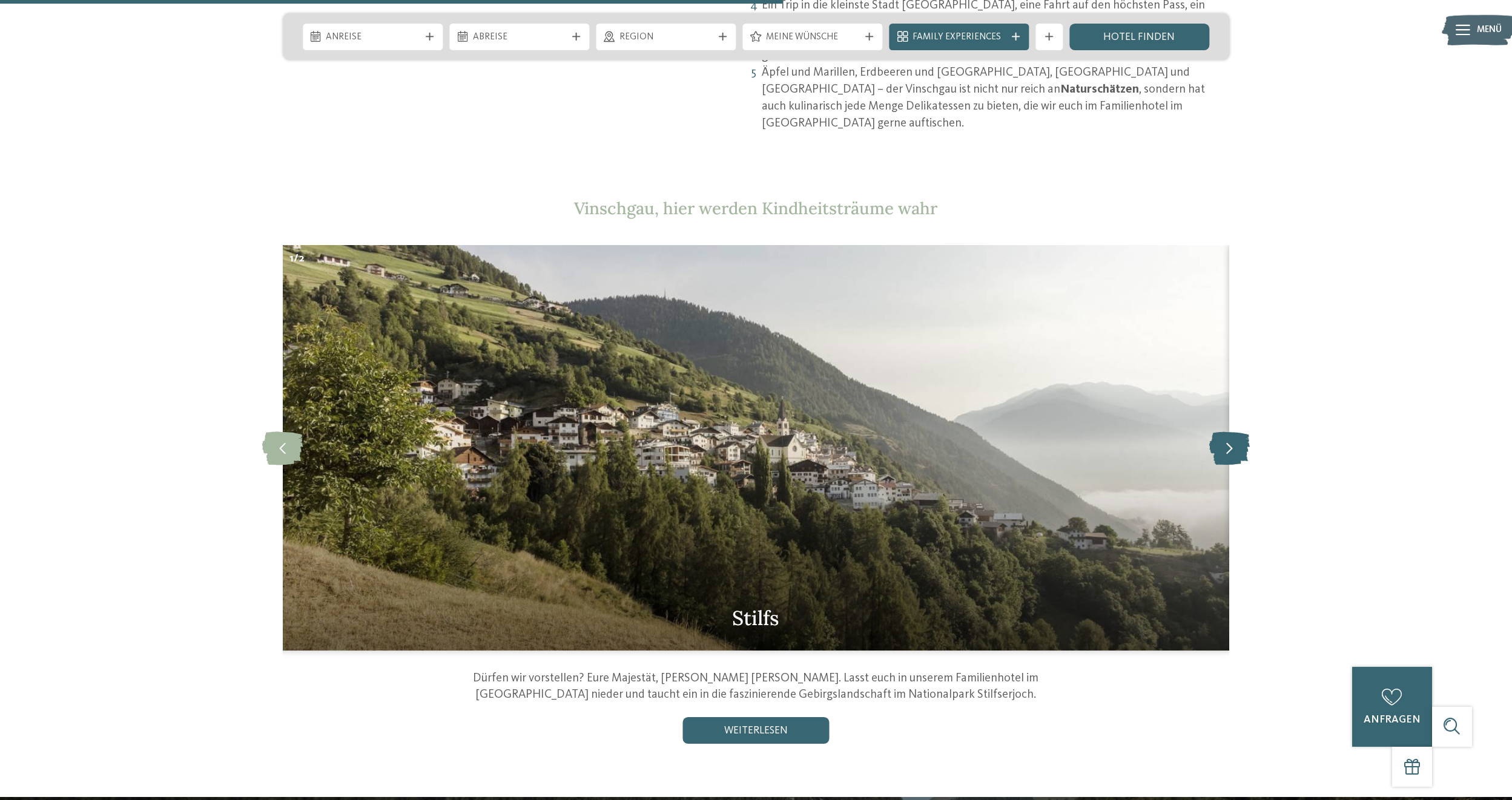
click at [1231, 432] on icon at bounding box center [1229, 448] width 41 height 33
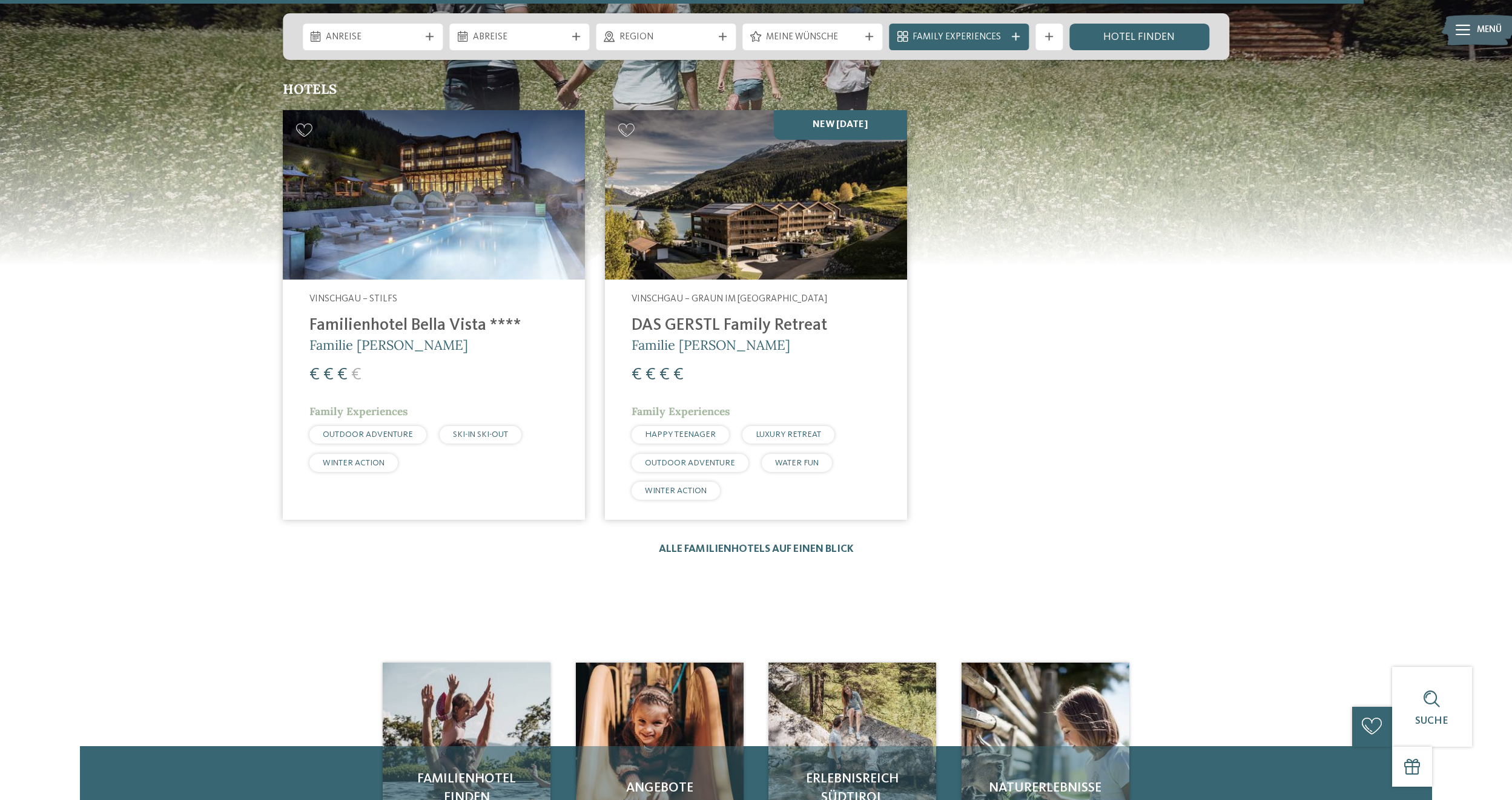
scroll to position [2482, 0]
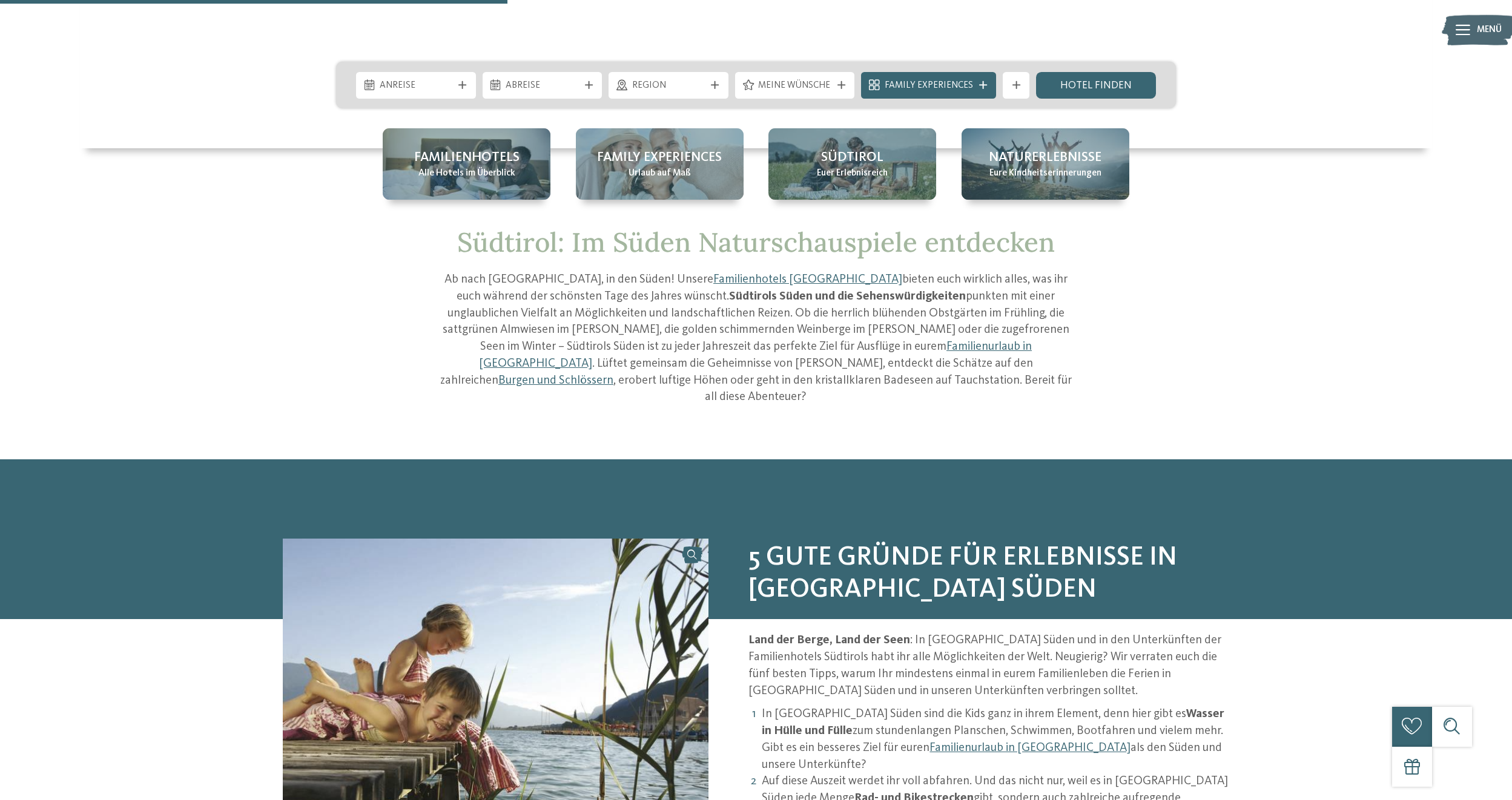
scroll to position [149, 0]
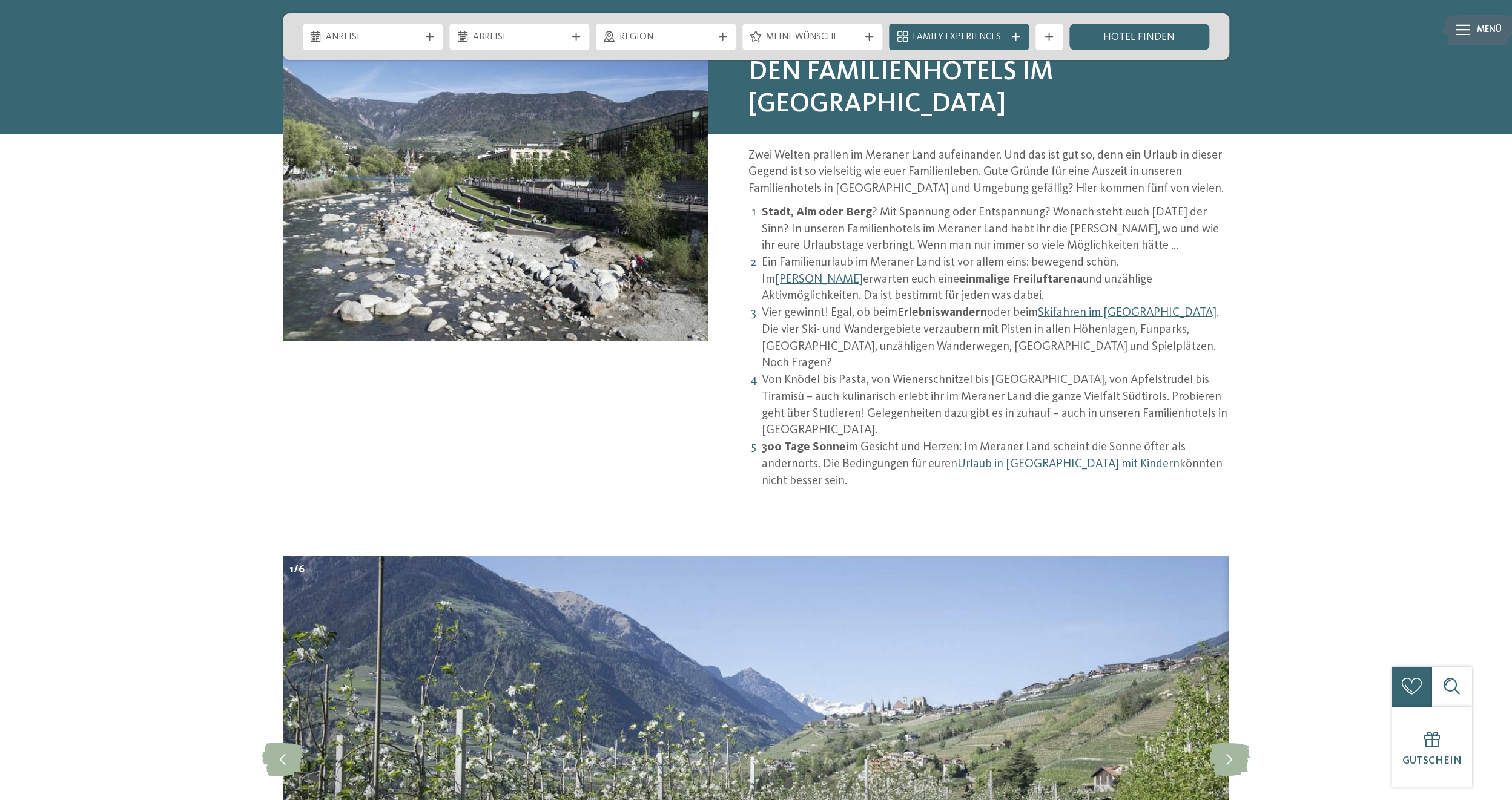
scroll to position [1271, 0]
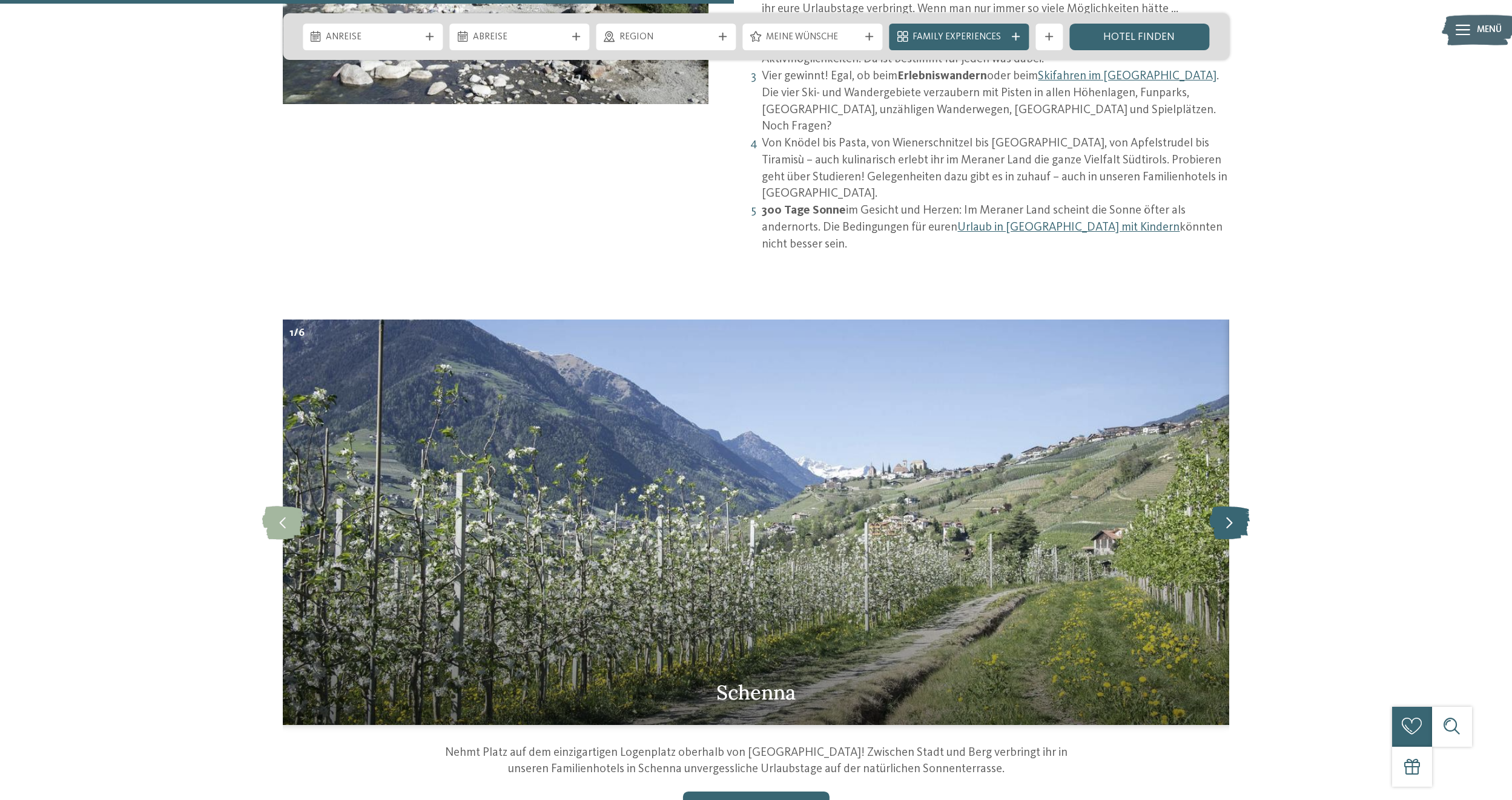
click at [1226, 506] on icon at bounding box center [1229, 523] width 41 height 33
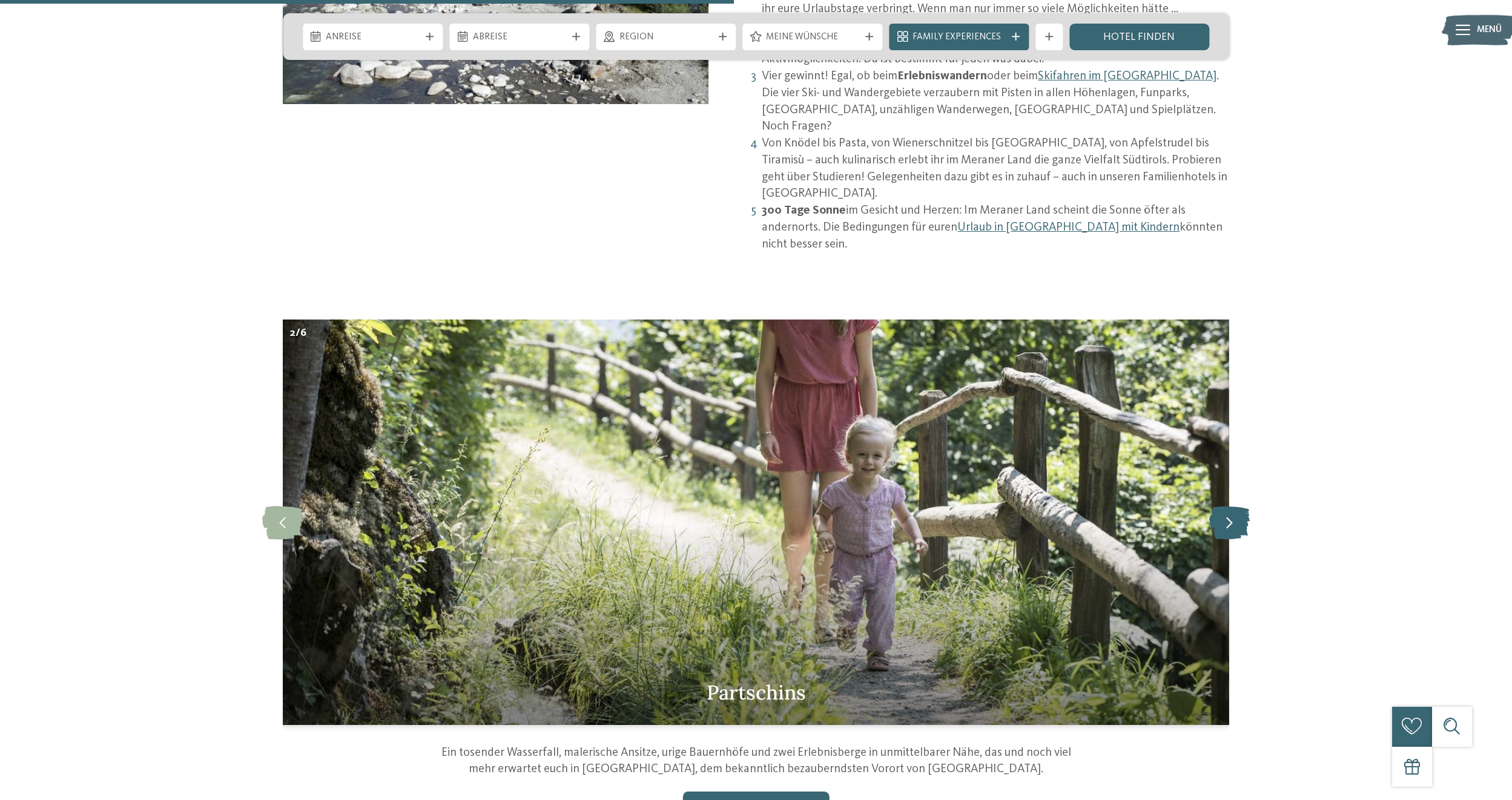
click at [1226, 506] on icon at bounding box center [1229, 523] width 41 height 33
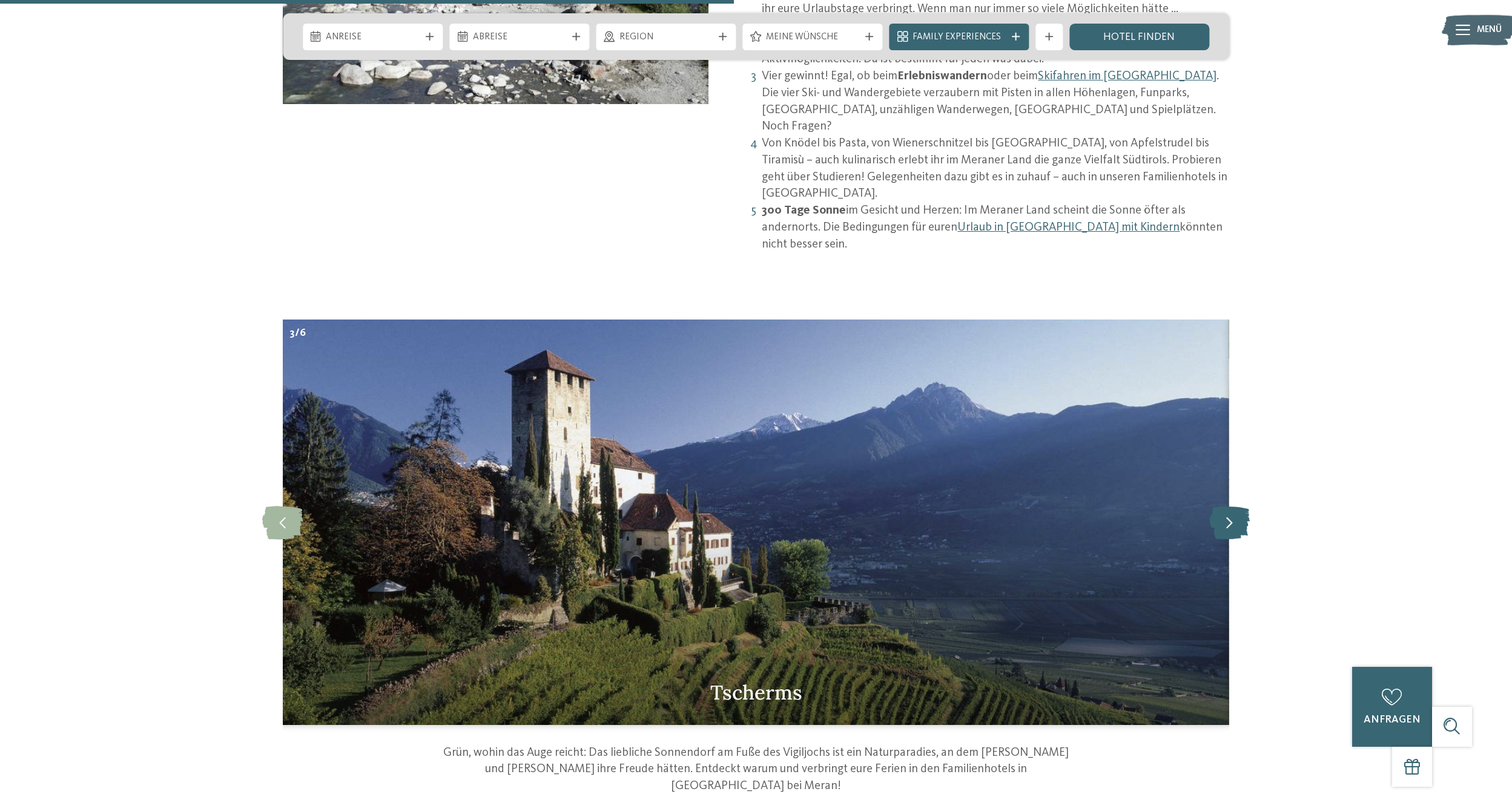
click at [1226, 506] on icon at bounding box center [1229, 523] width 41 height 33
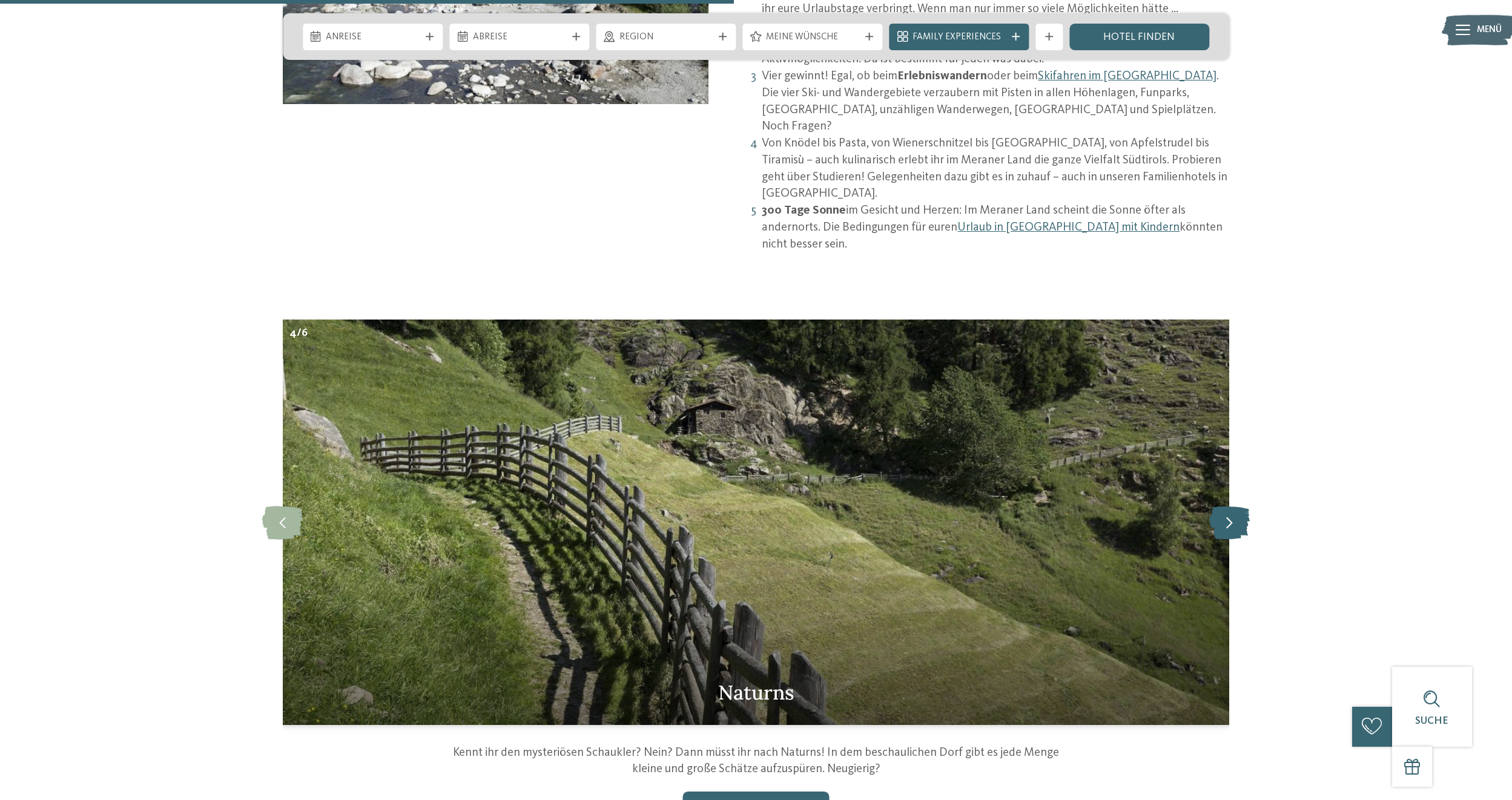
click at [1226, 506] on icon at bounding box center [1229, 523] width 41 height 33
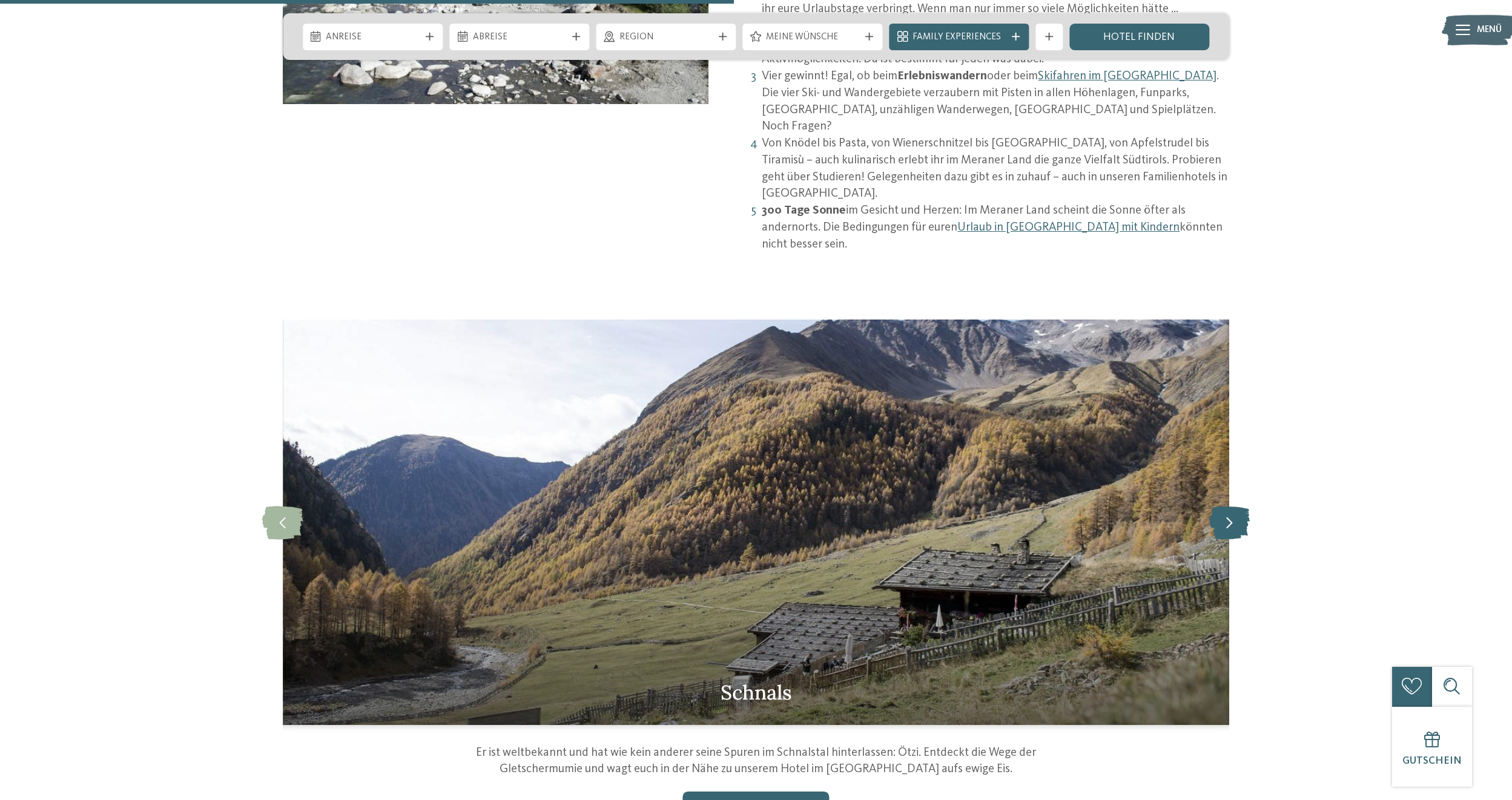
click at [1226, 506] on icon at bounding box center [1229, 523] width 41 height 33
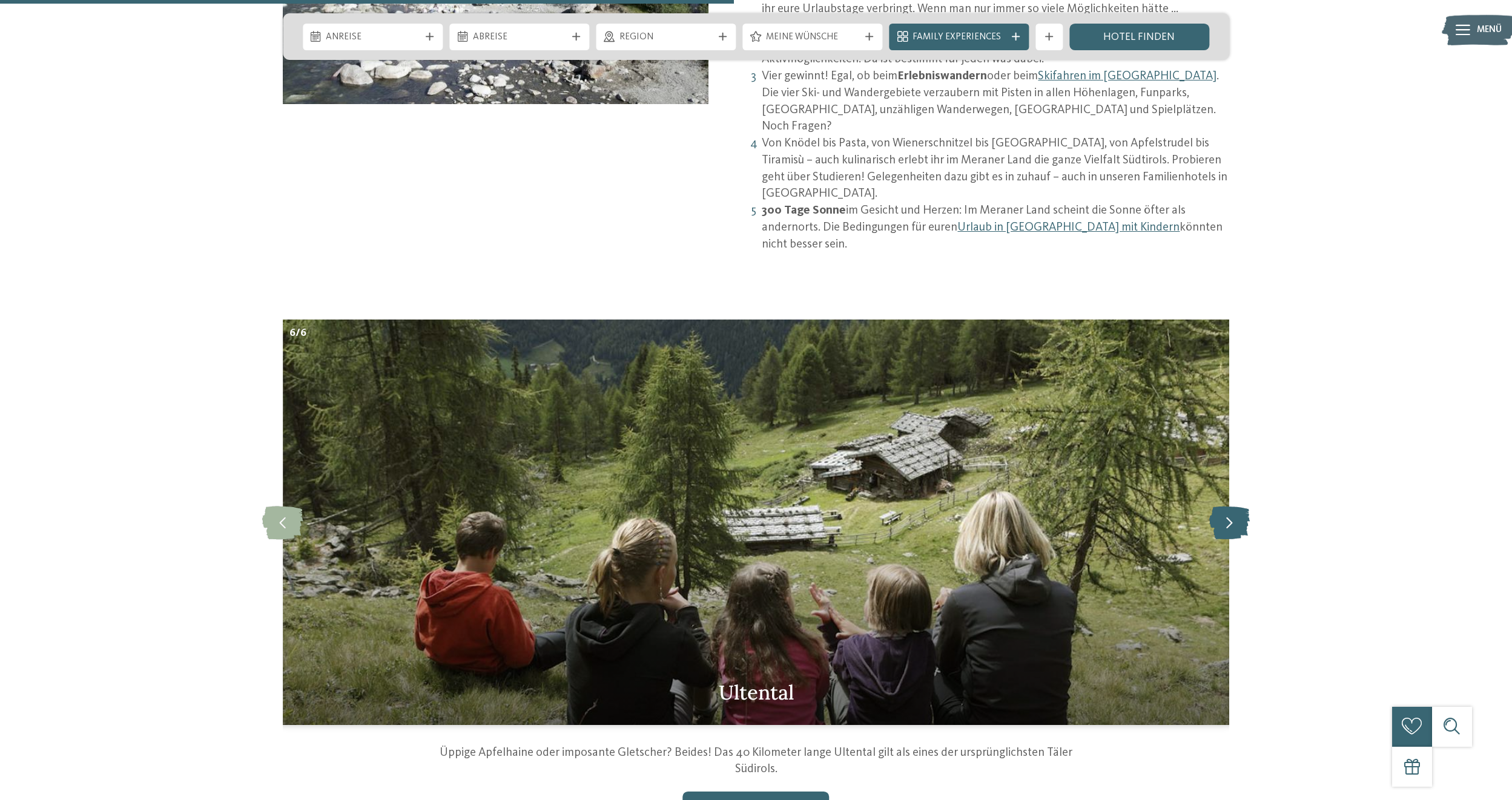
click at [1226, 506] on icon at bounding box center [1229, 523] width 41 height 33
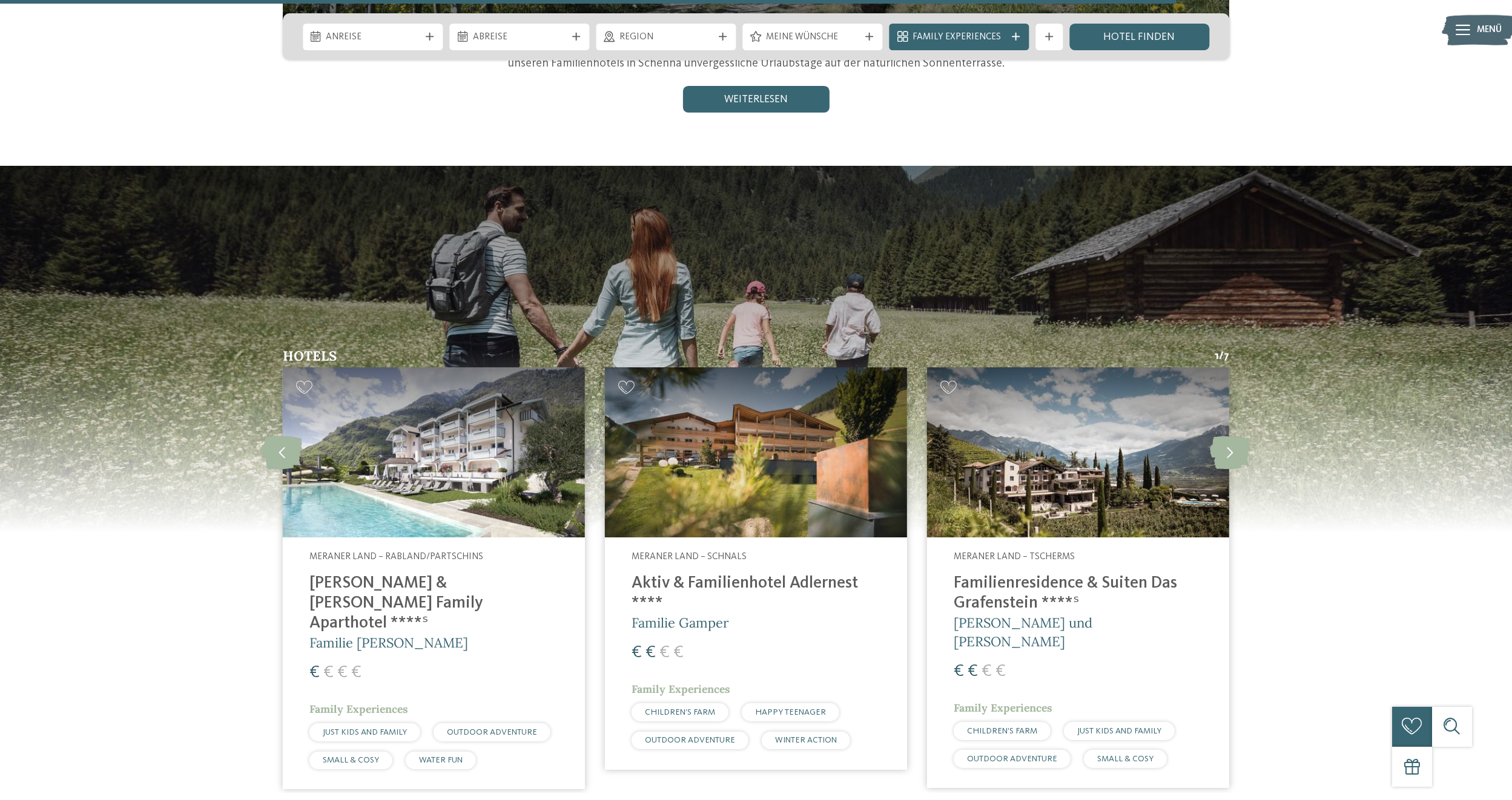
scroll to position [2058, 0]
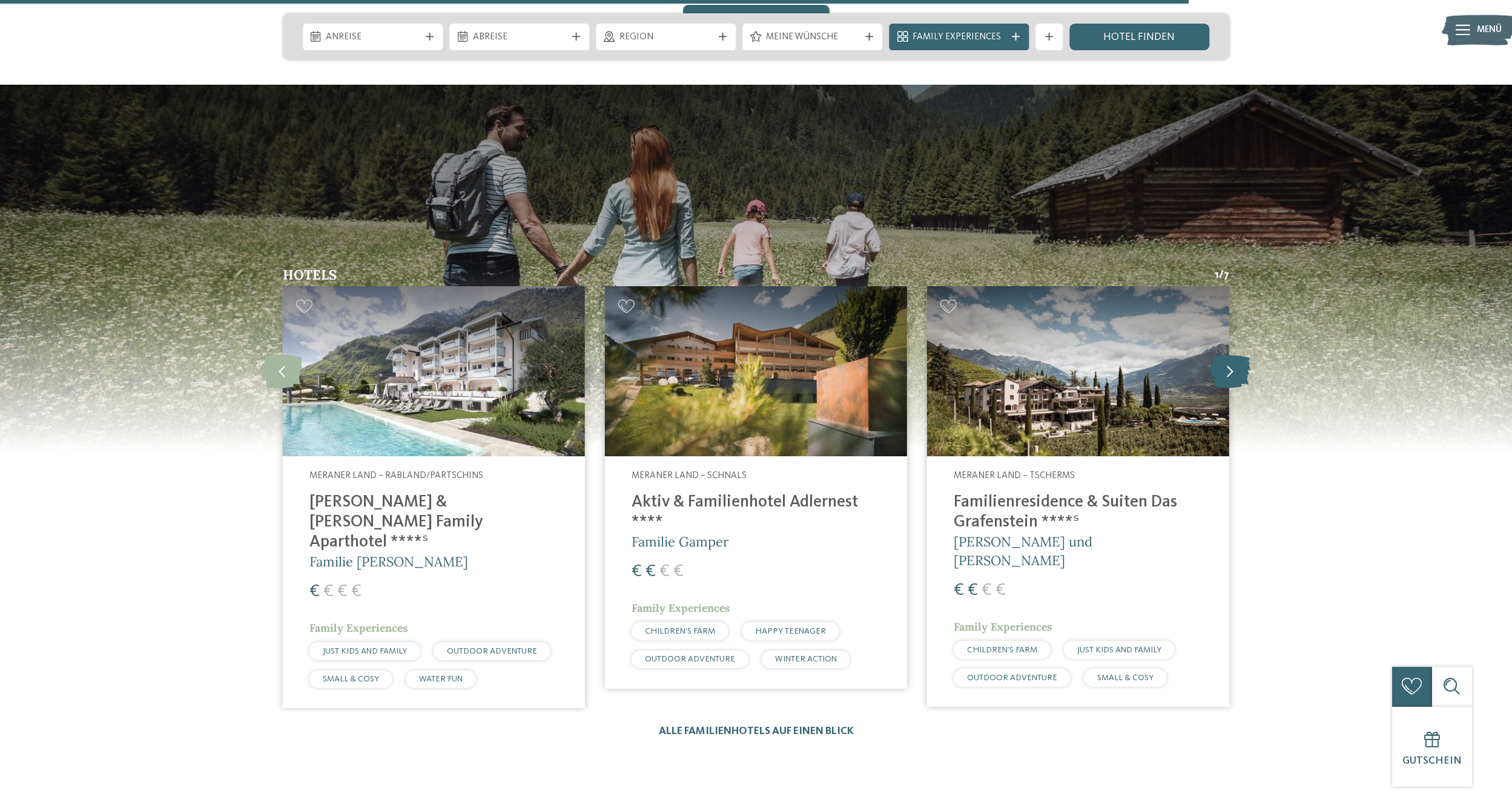
click at [1231, 355] on icon at bounding box center [1230, 371] width 41 height 33
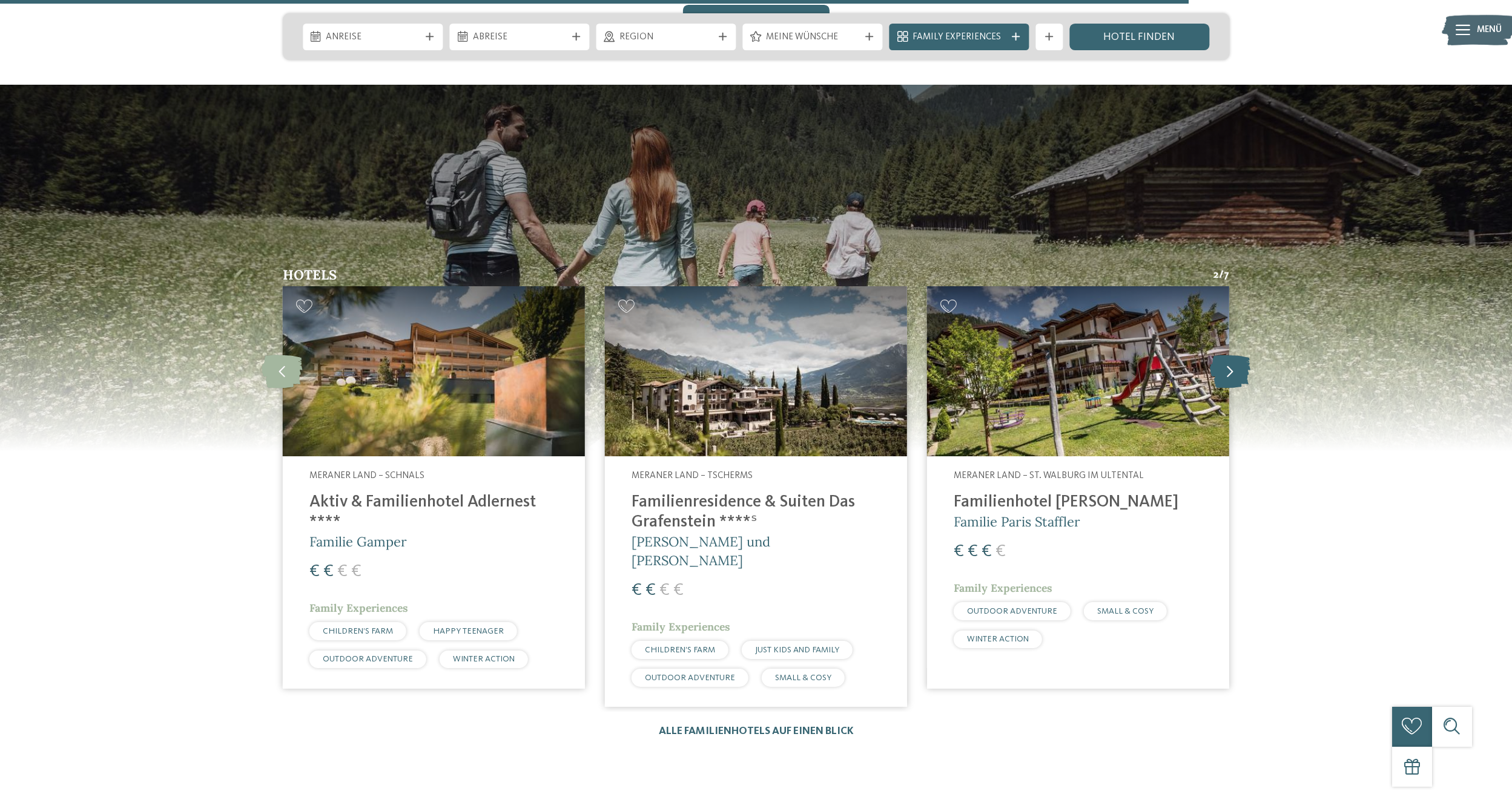
click at [1231, 355] on icon at bounding box center [1230, 371] width 41 height 33
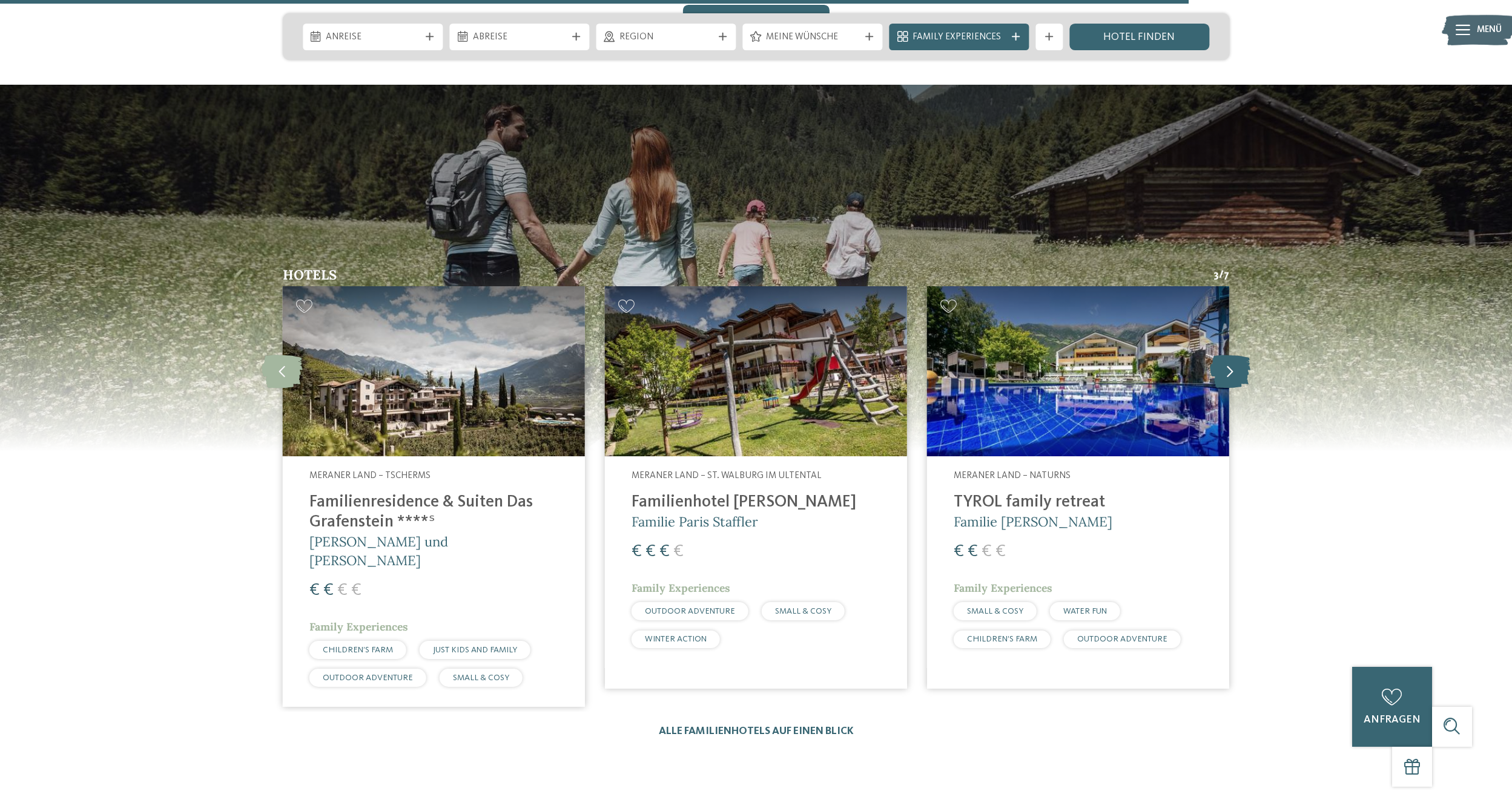
click at [1231, 355] on icon at bounding box center [1230, 371] width 41 height 33
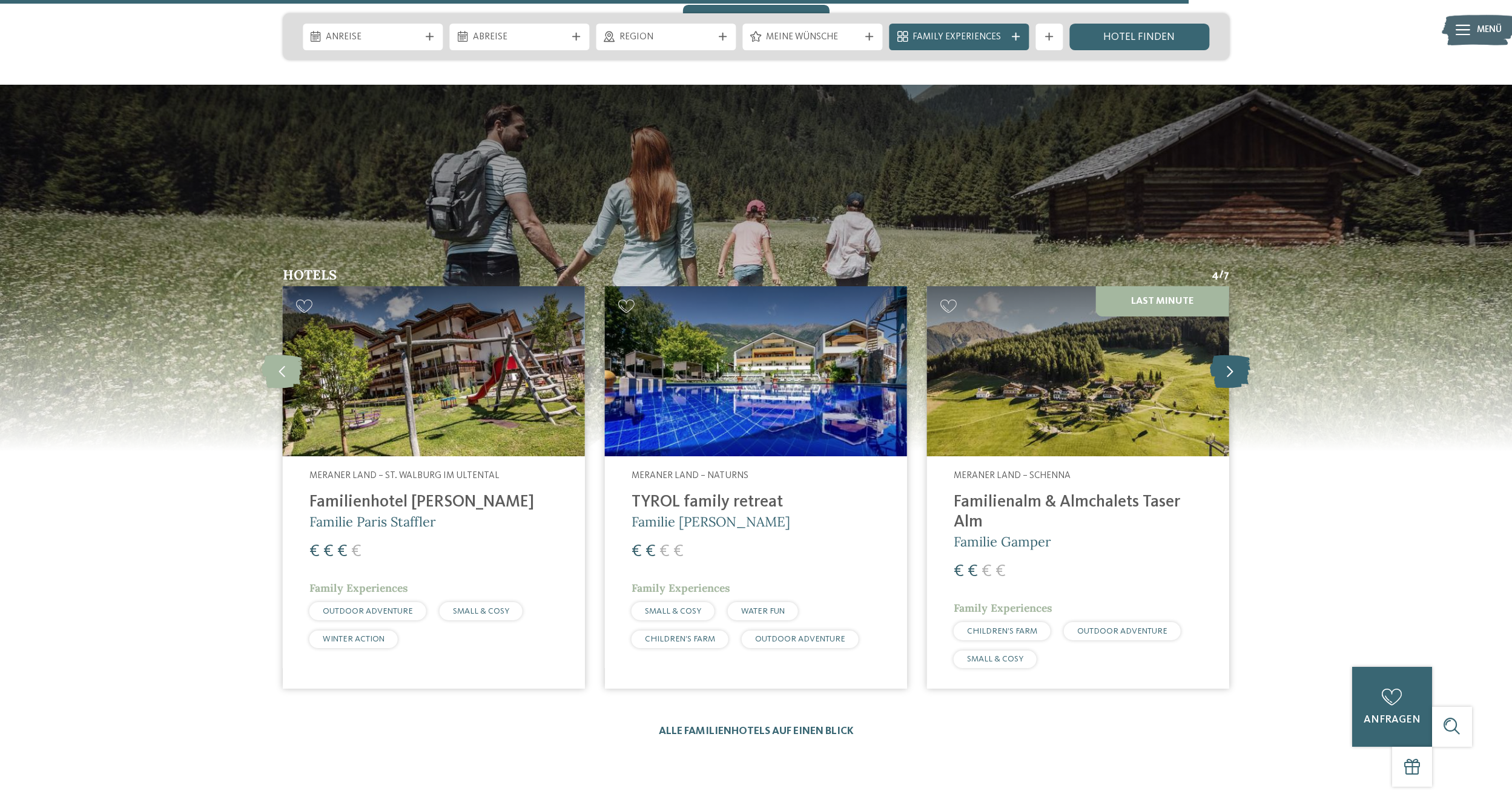
click at [1231, 355] on icon at bounding box center [1230, 371] width 41 height 33
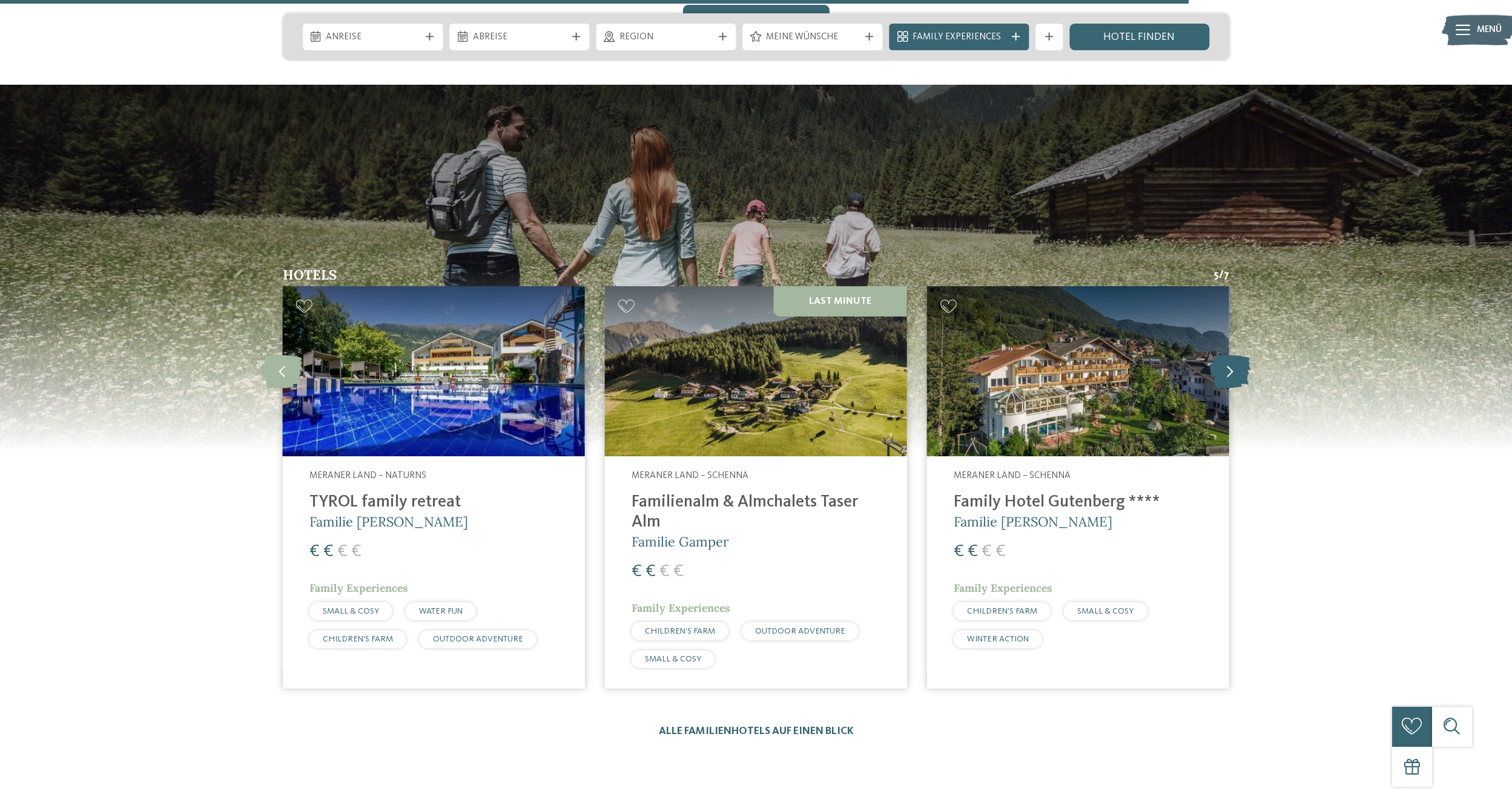
click at [1231, 355] on icon at bounding box center [1230, 371] width 41 height 33
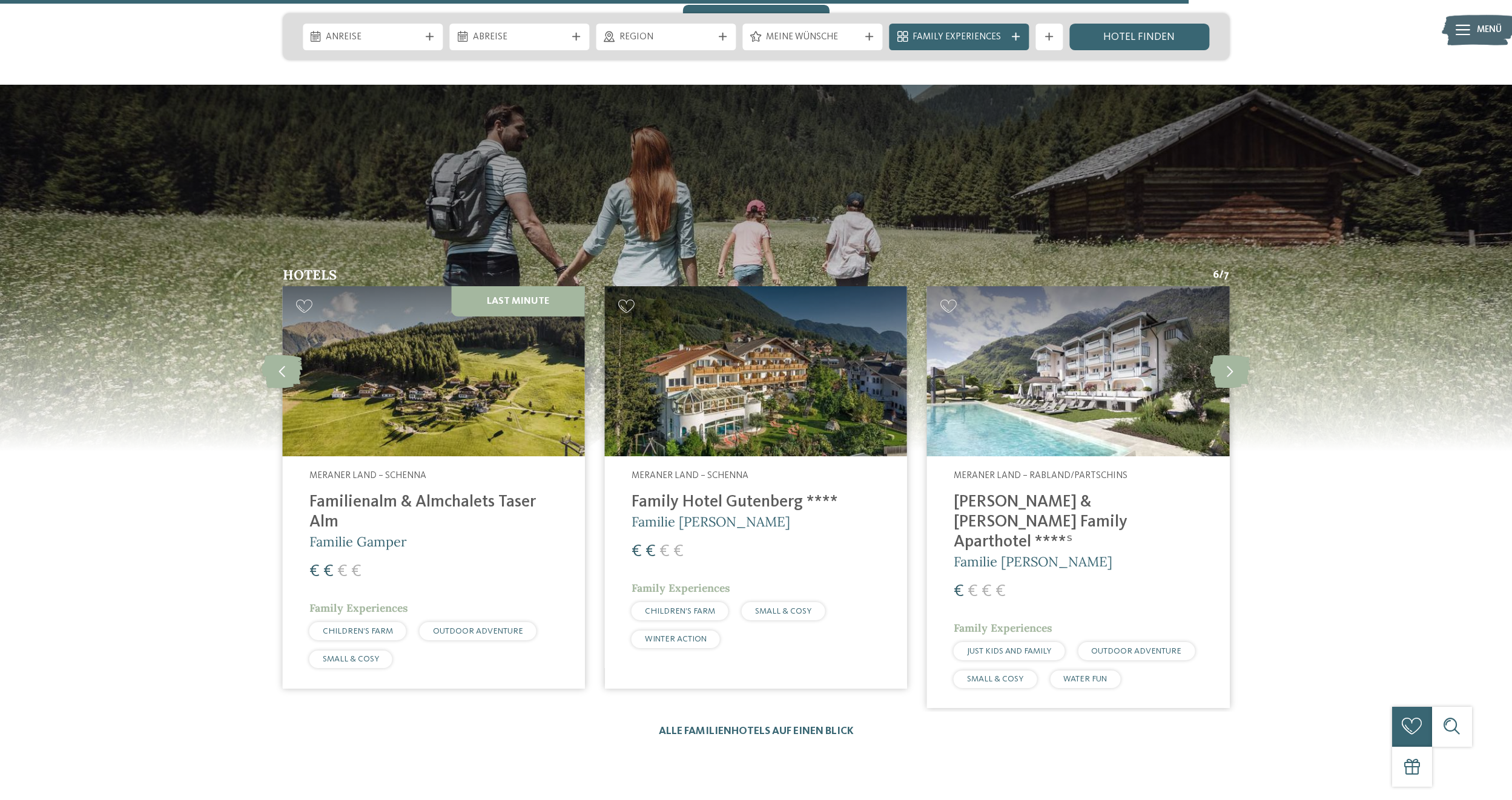
click at [1129, 341] on img at bounding box center [1078, 371] width 302 height 170
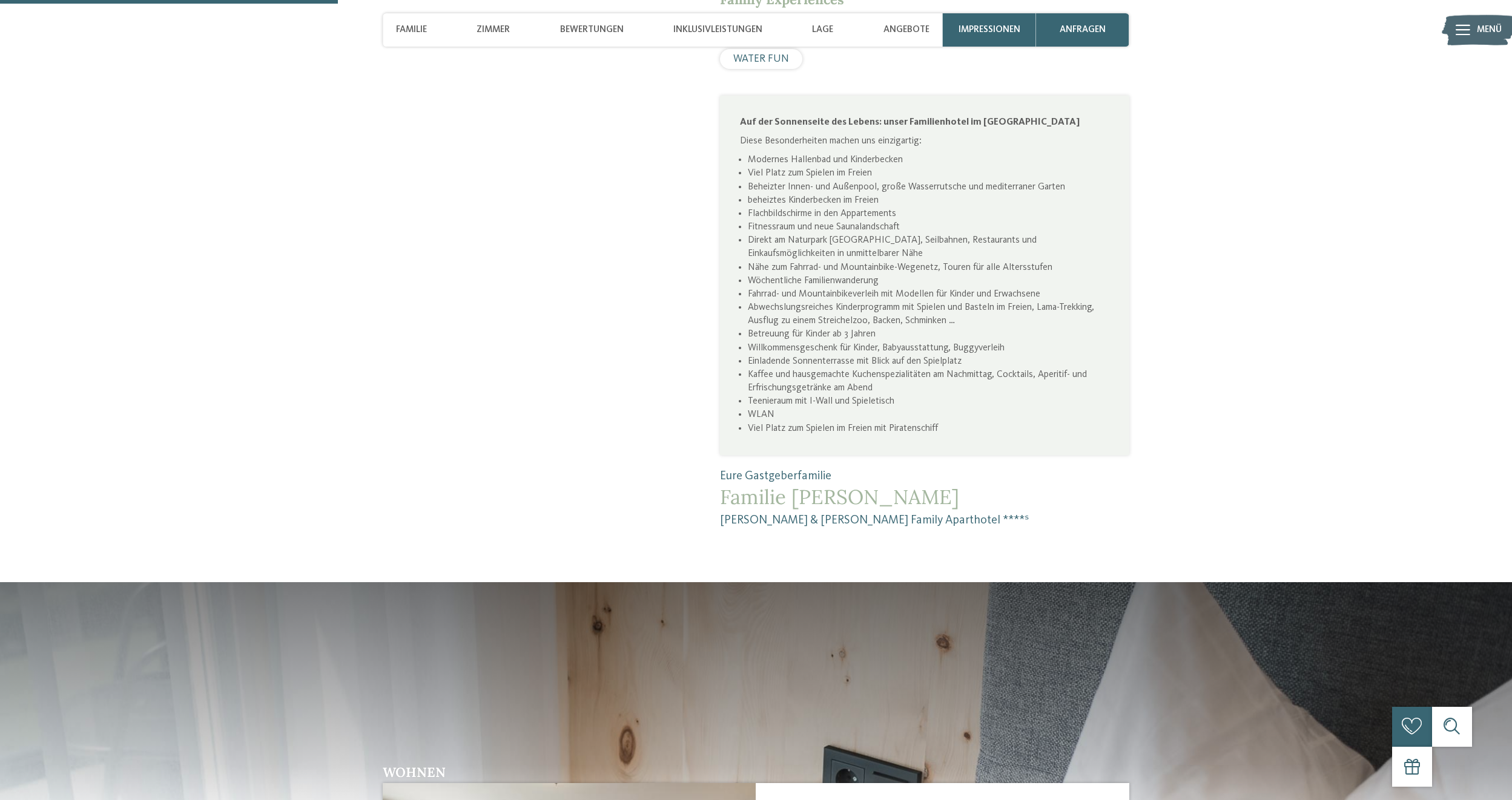
scroll to position [605, 0]
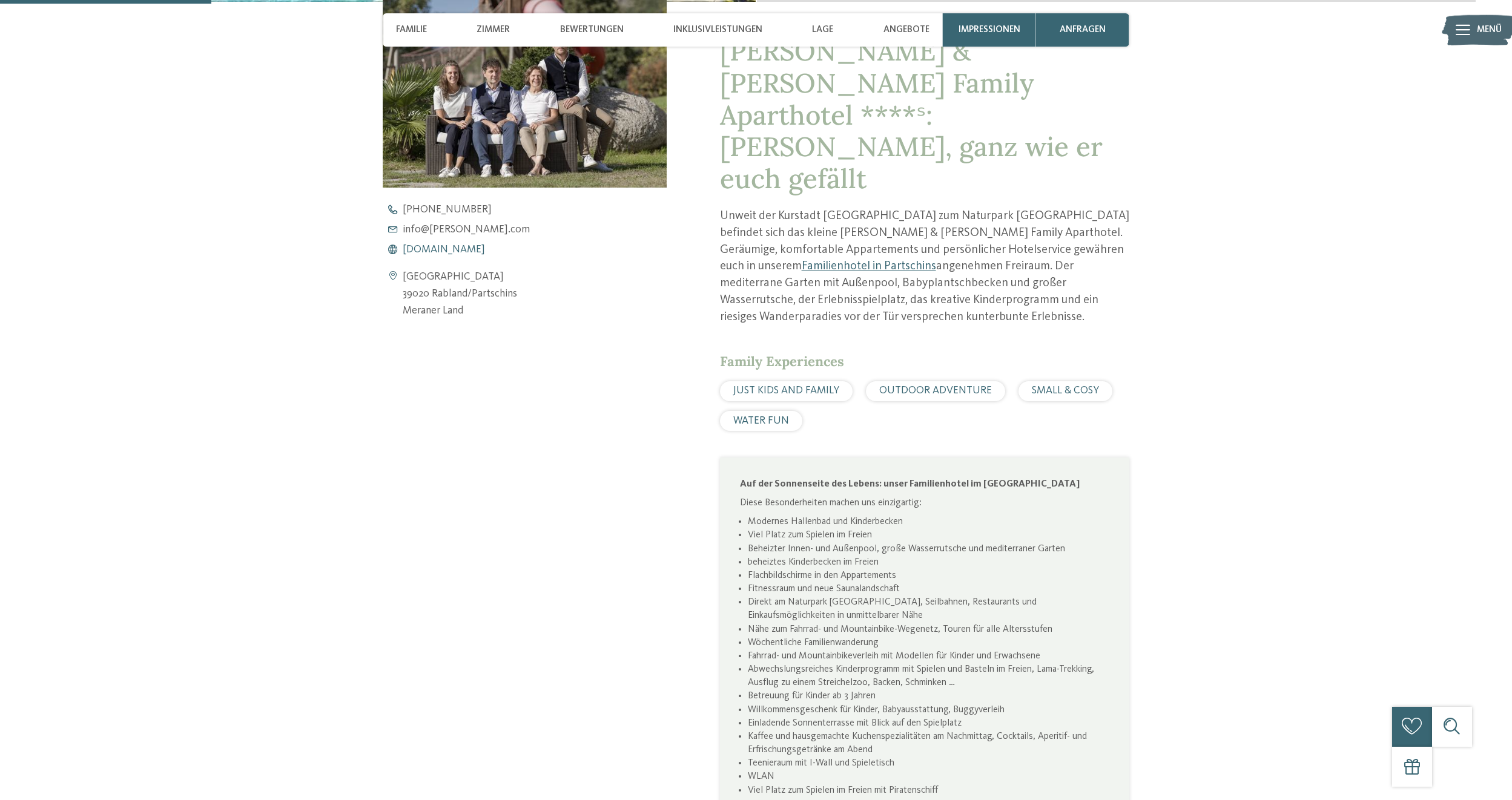
click at [470, 247] on span "www.heidi-edith.com" at bounding box center [443, 250] width 83 height 11
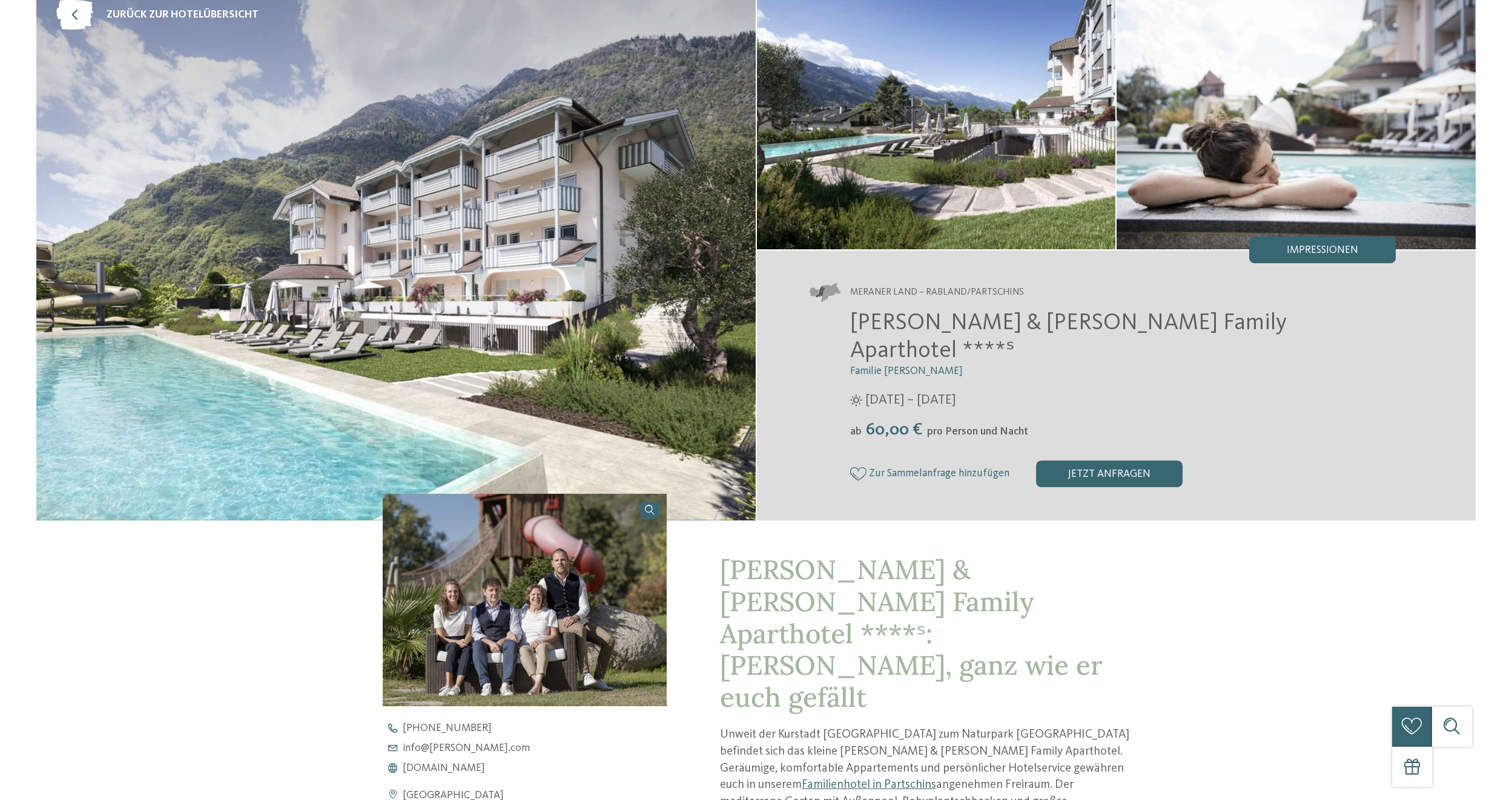
scroll to position [0, 0]
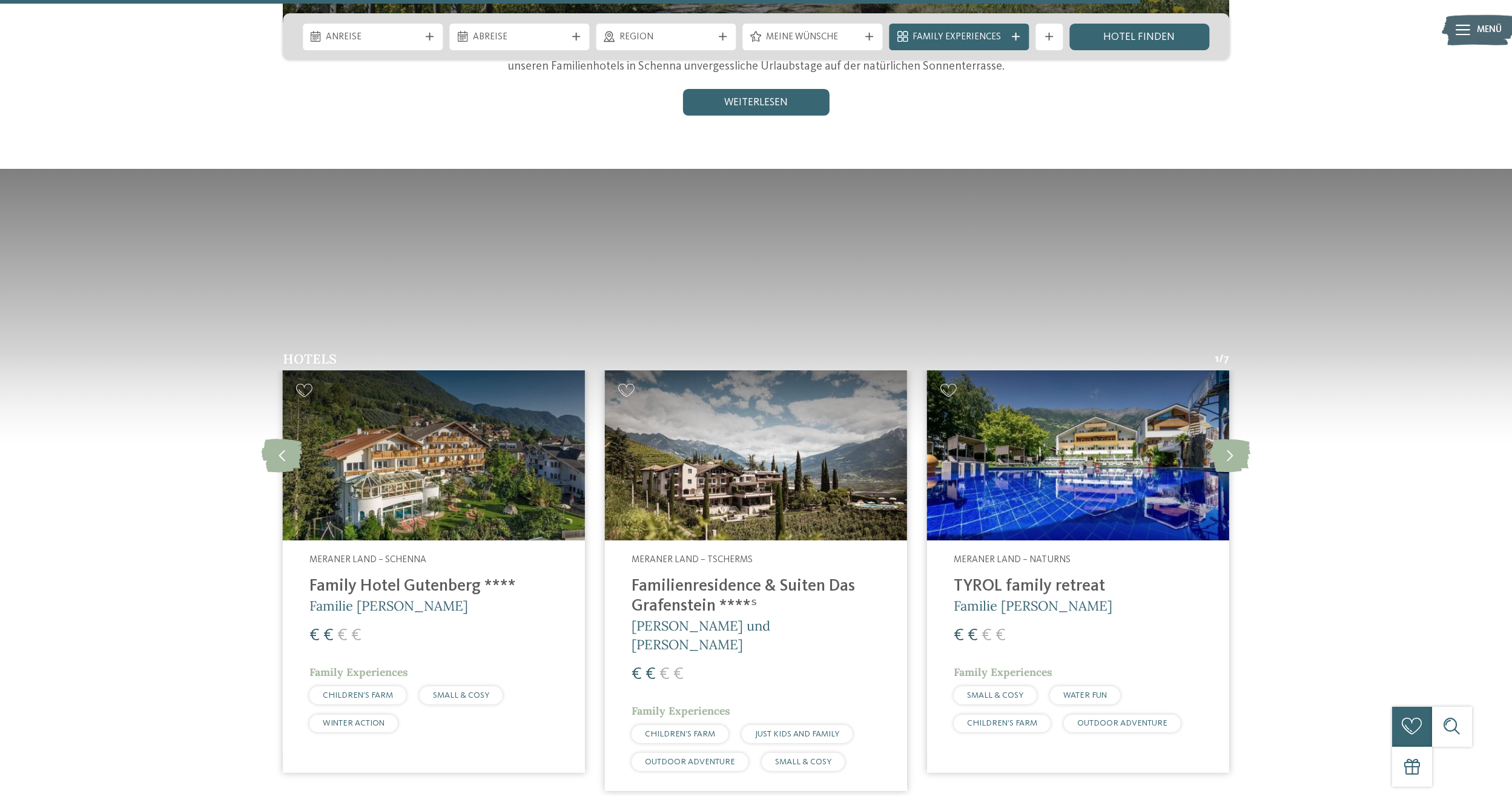
scroll to position [1998, 0]
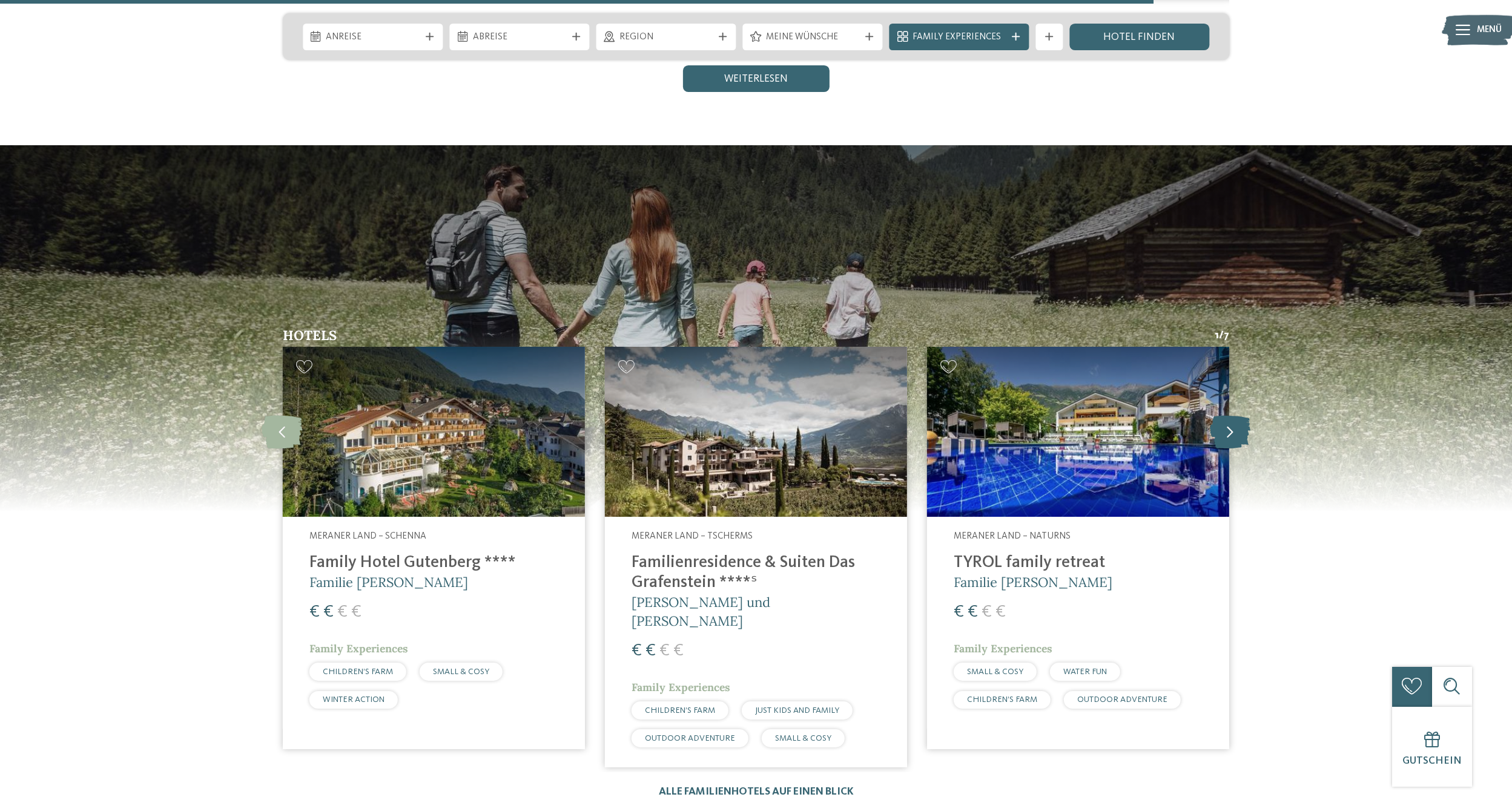
click at [1226, 415] on icon at bounding box center [1230, 432] width 41 height 33
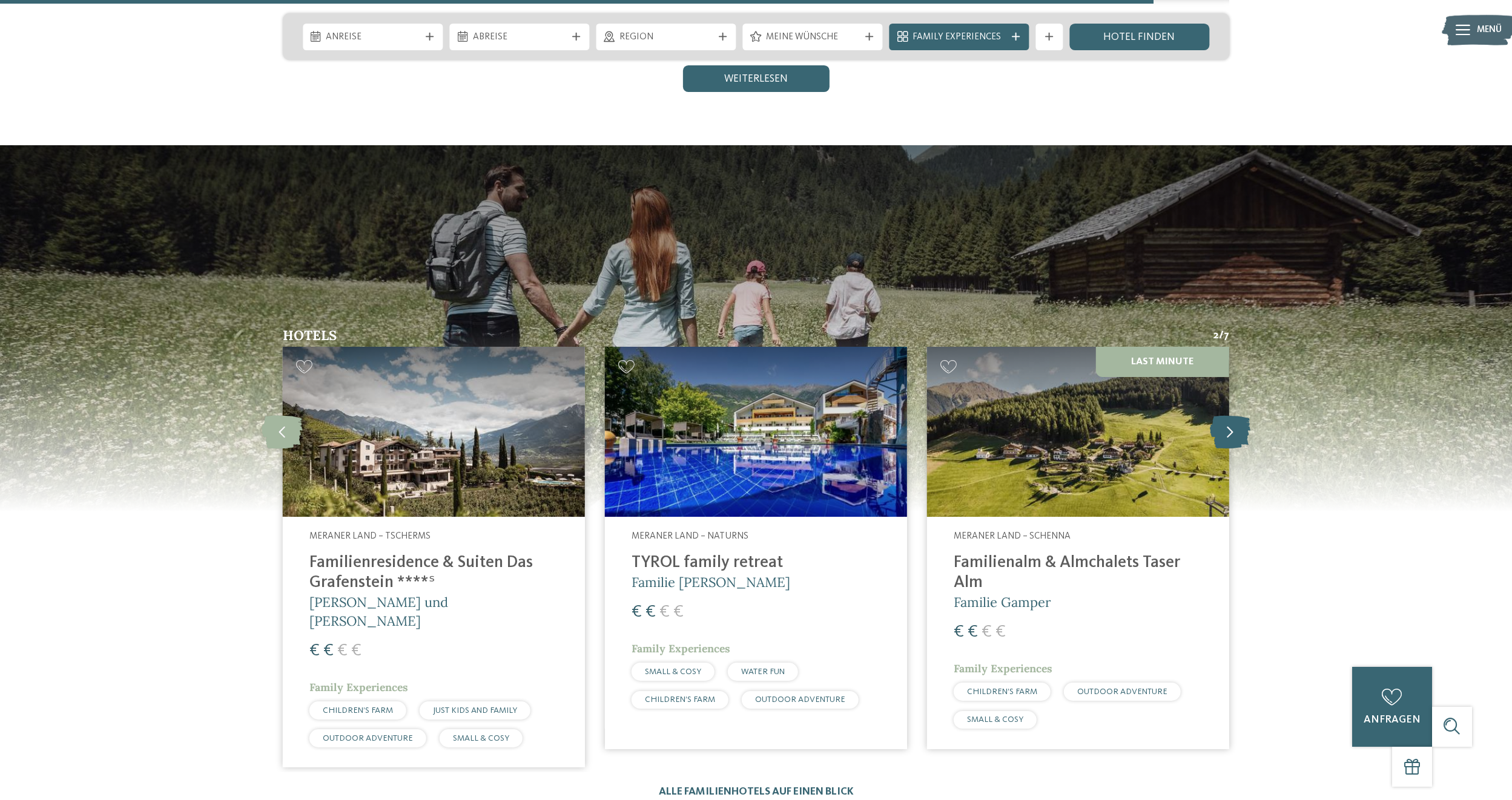
click at [1231, 415] on icon at bounding box center [1230, 432] width 41 height 33
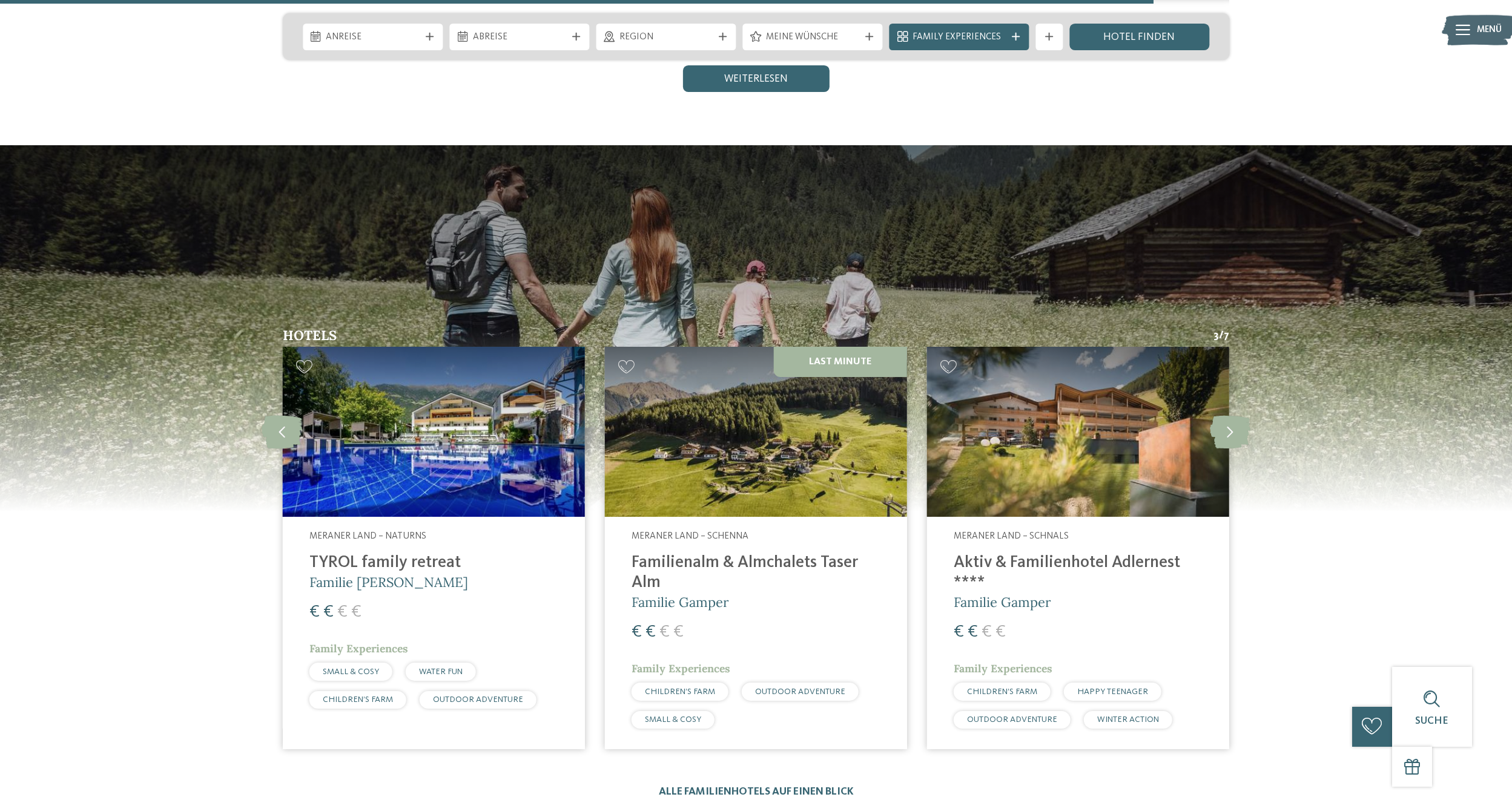
click at [1029, 553] on h4 "Aktiv & Familienhotel Adlernest ****" at bounding box center [1078, 573] width 249 height 40
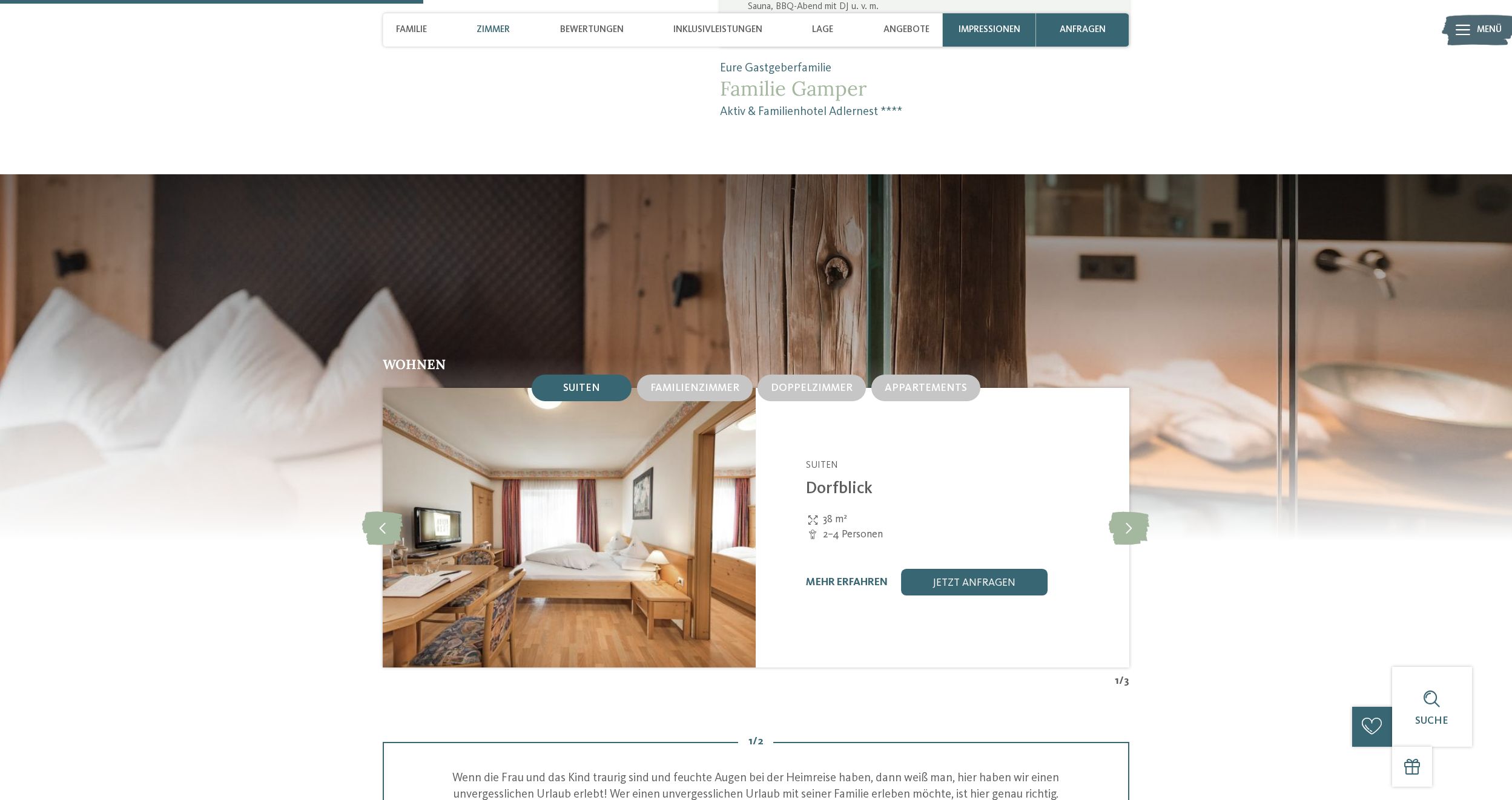
scroll to position [1332, 0]
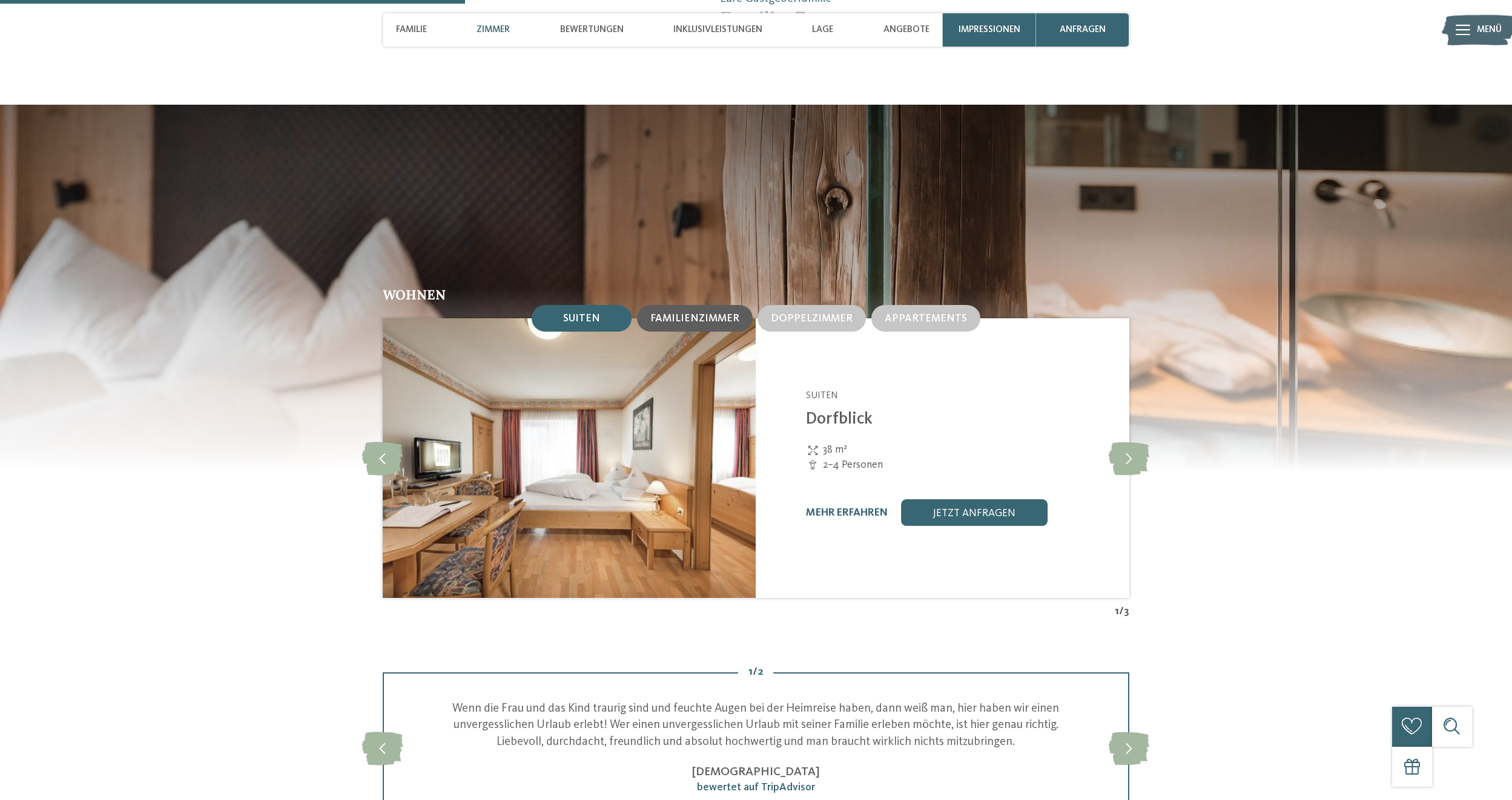
click at [700, 320] on span "Familienzimmer" at bounding box center [695, 318] width 89 height 10
